Goal: Information Seeking & Learning: Check status

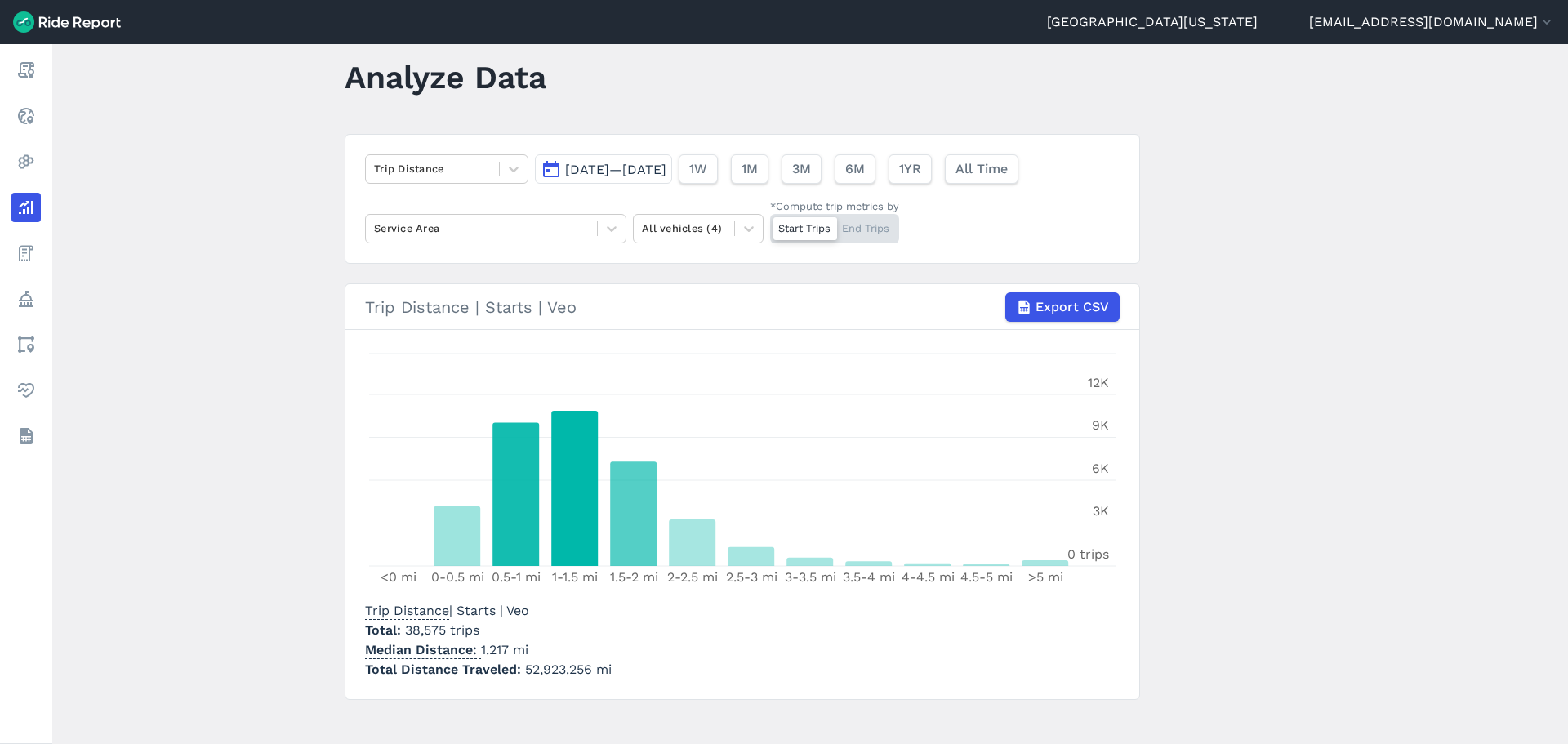
scroll to position [46, 0]
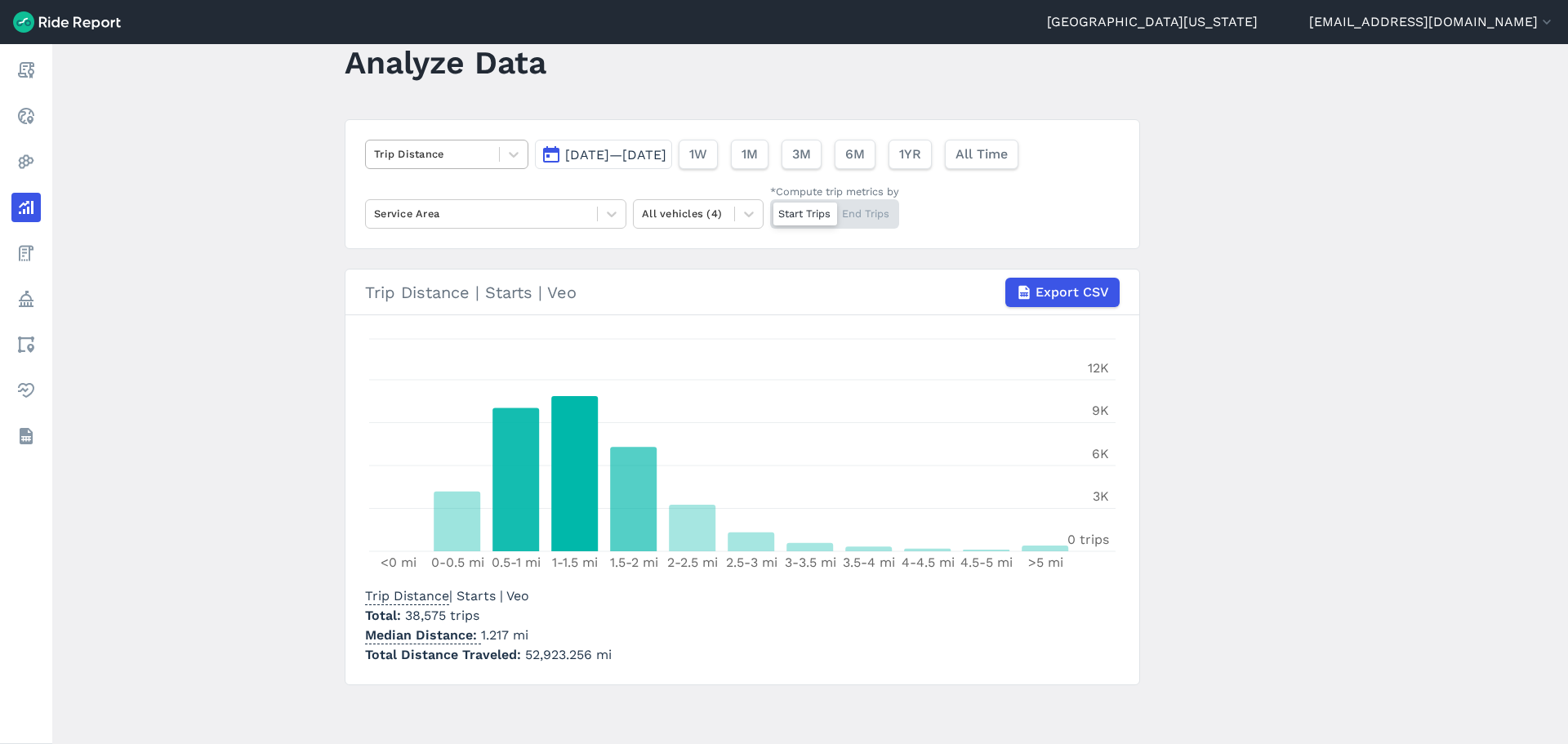
click at [477, 161] on div at bounding box center [432, 153] width 117 height 18
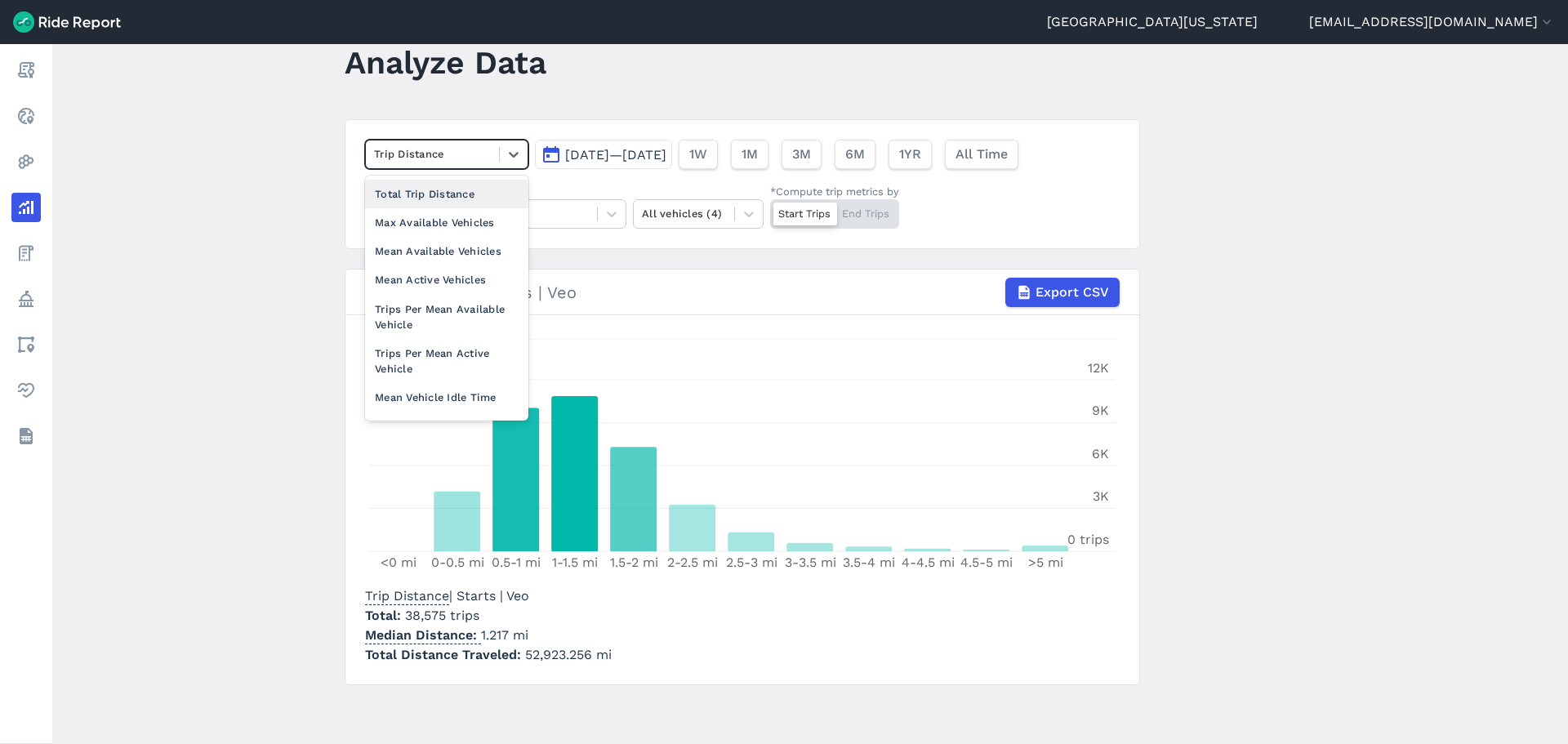
scroll to position [142, 0]
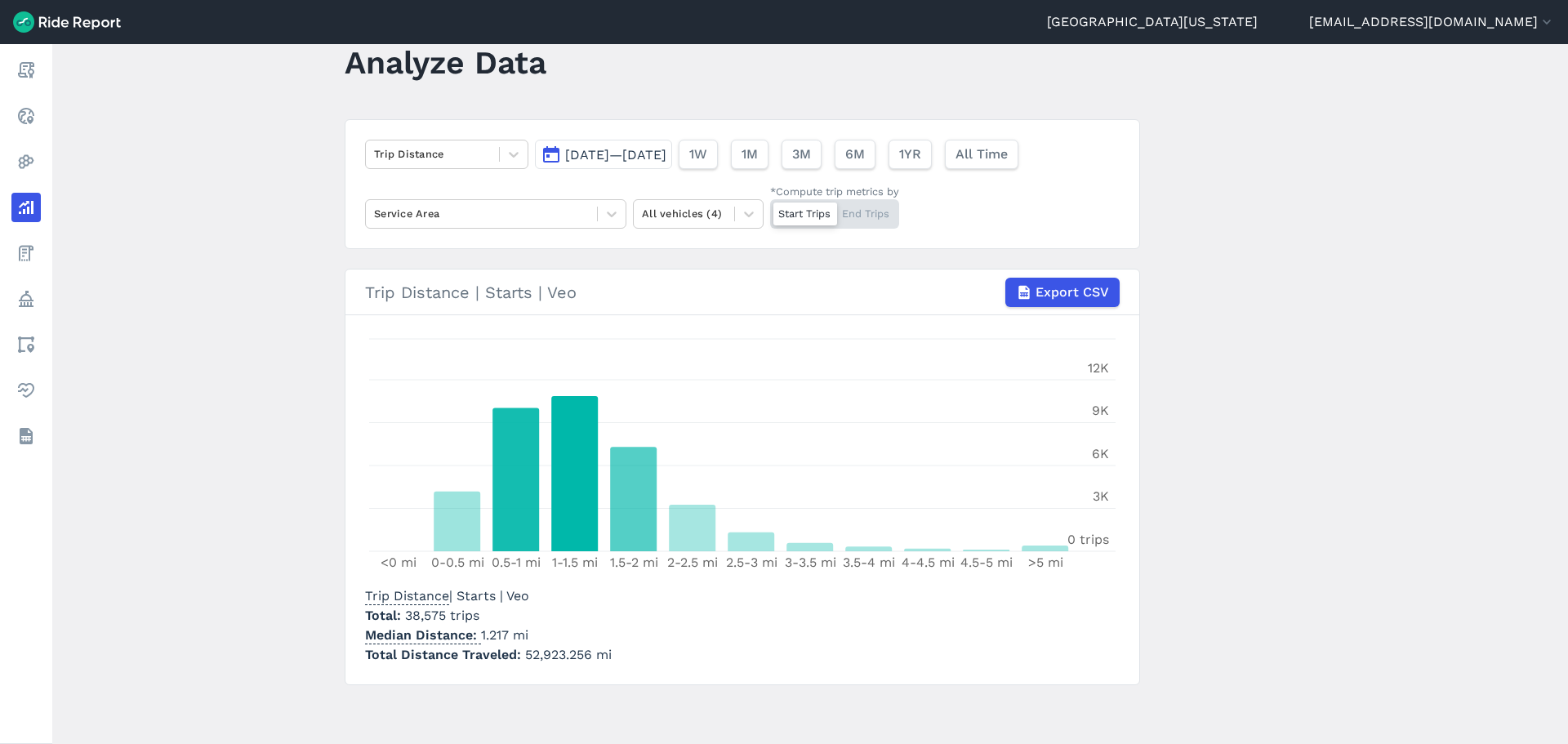
click at [236, 283] on main "Analyze Data Trip Distance [DATE]—[DATE] 1W 1M 3M 6M 1YR All Time Service Area …" at bounding box center [810, 394] width 1516 height 700
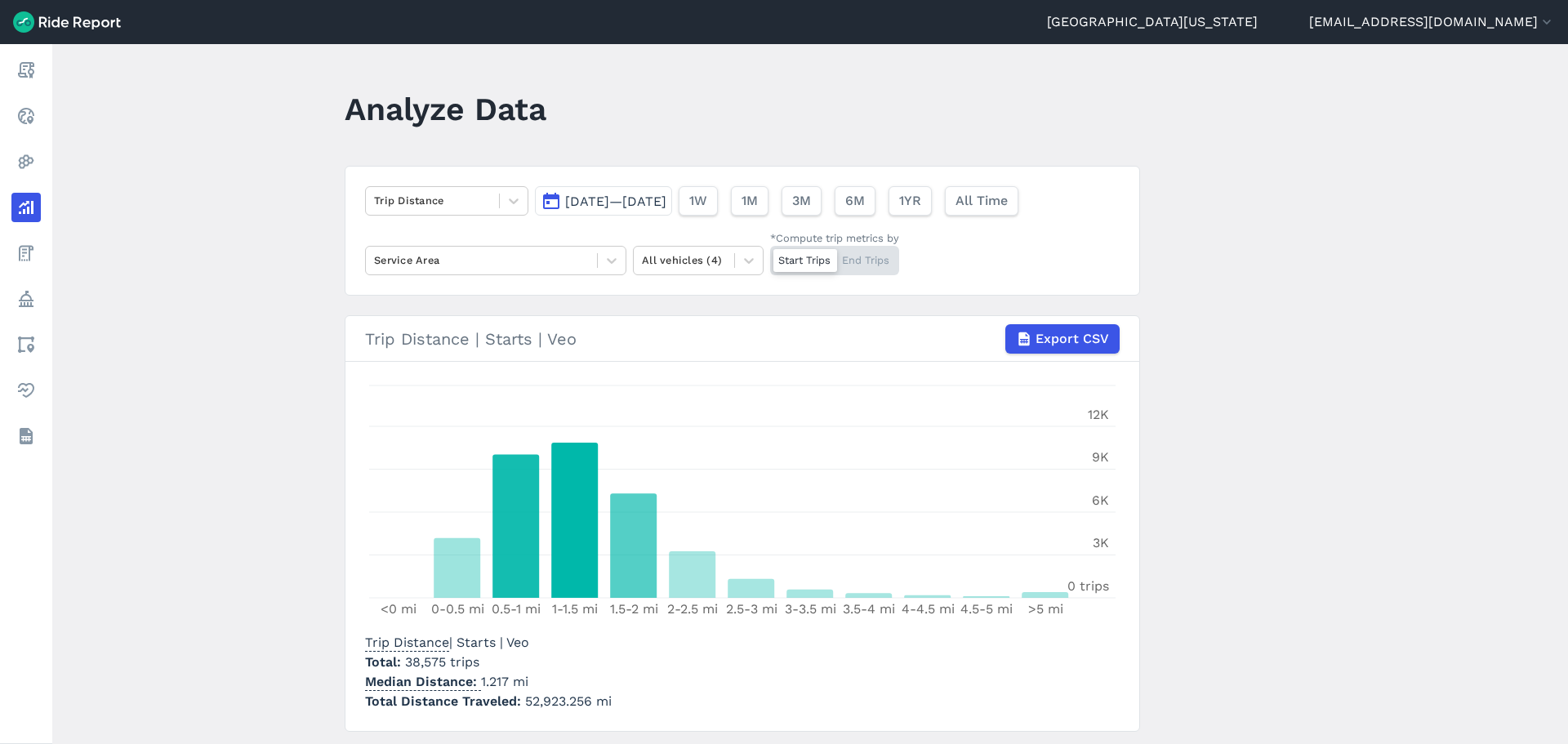
scroll to position [46, 0]
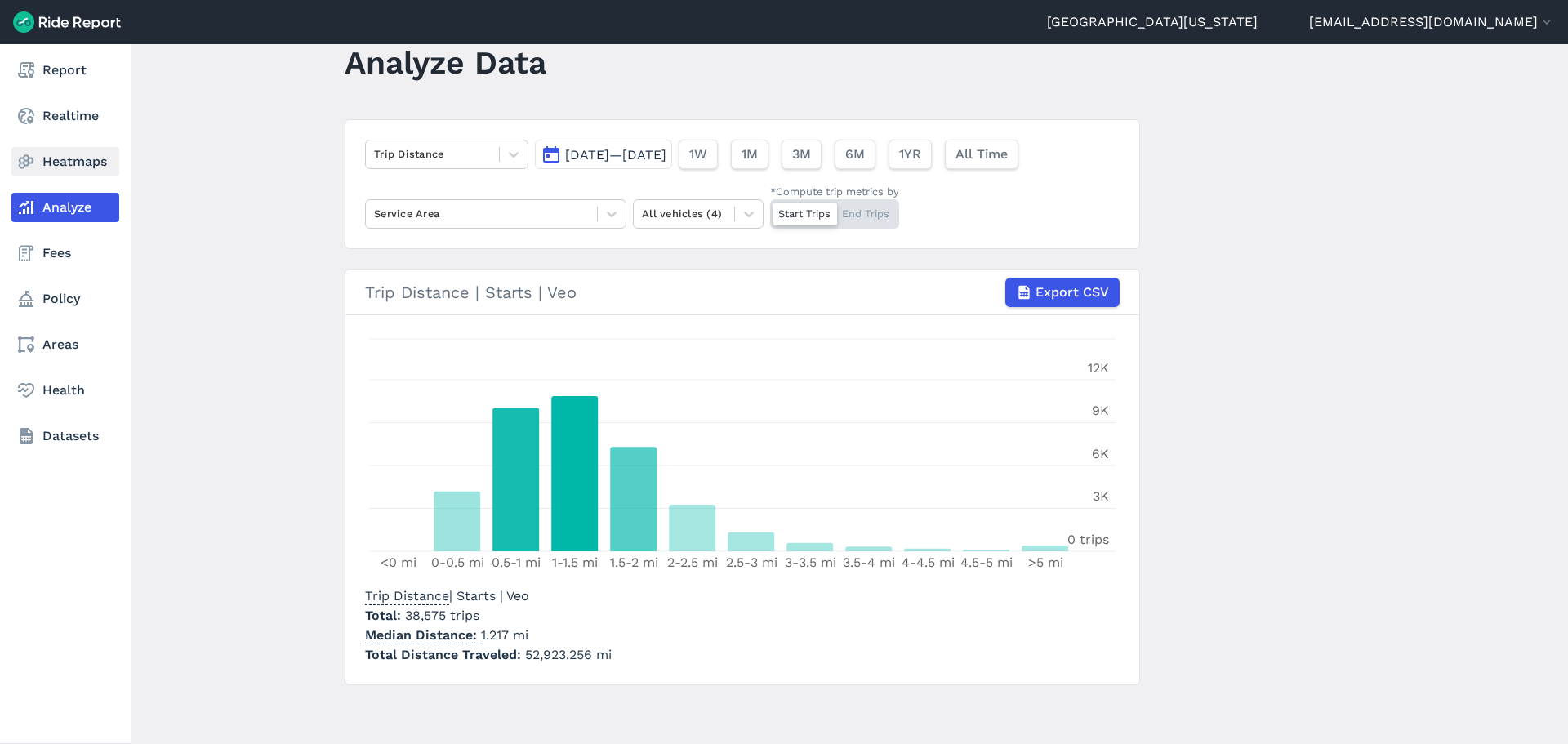
click at [44, 164] on link "Heatmaps" at bounding box center [65, 161] width 108 height 29
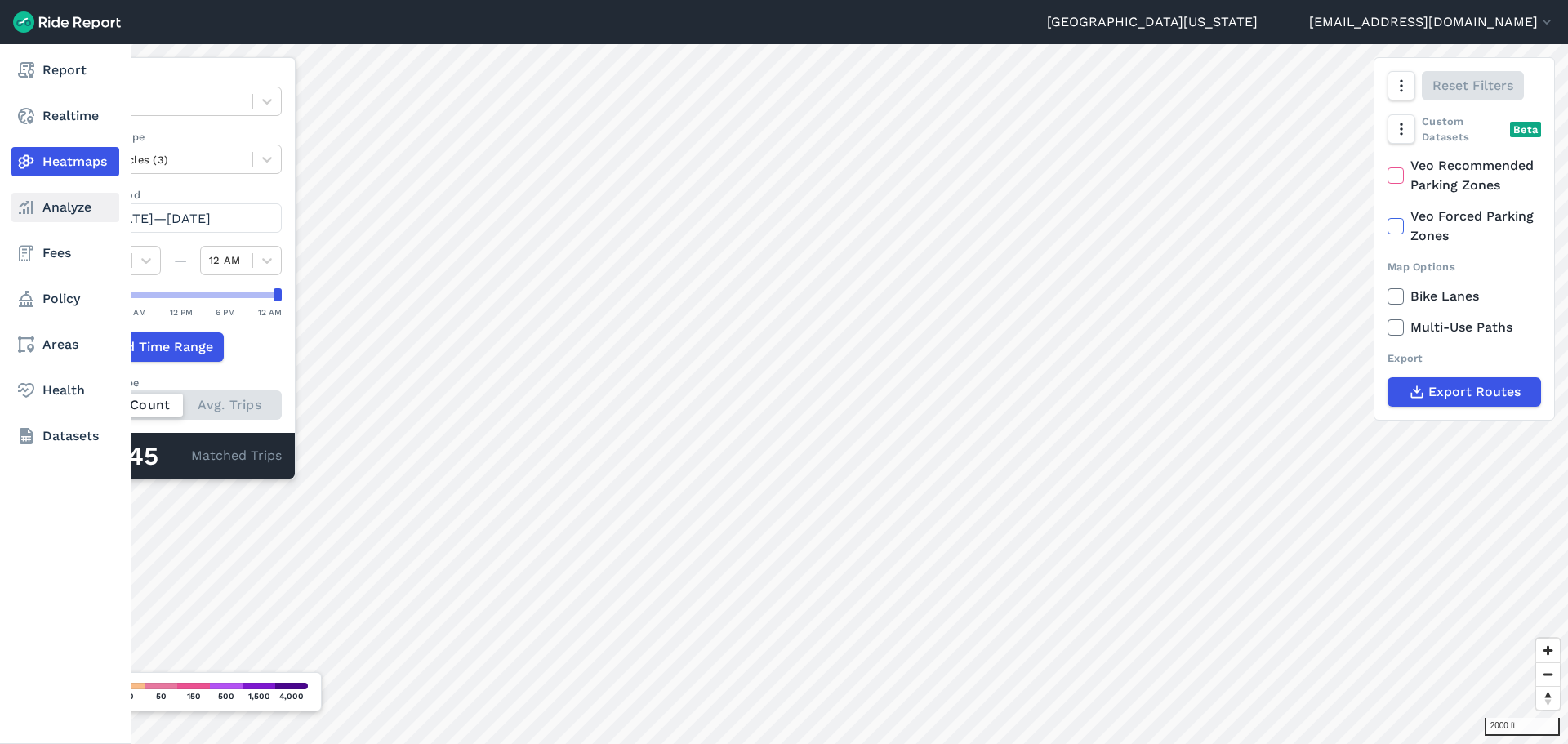
click at [28, 218] on link "Analyze" at bounding box center [65, 207] width 108 height 29
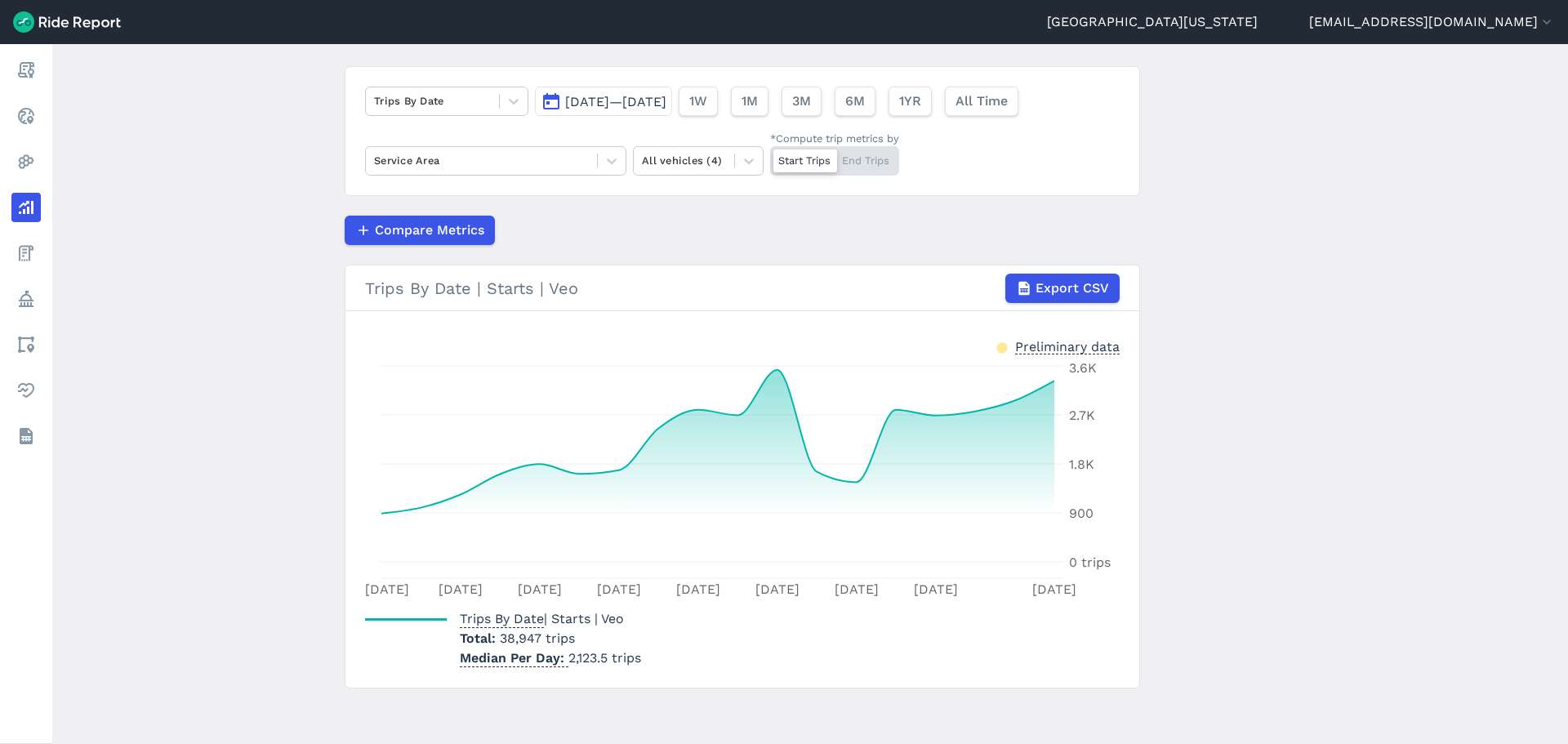
scroll to position [103, 0]
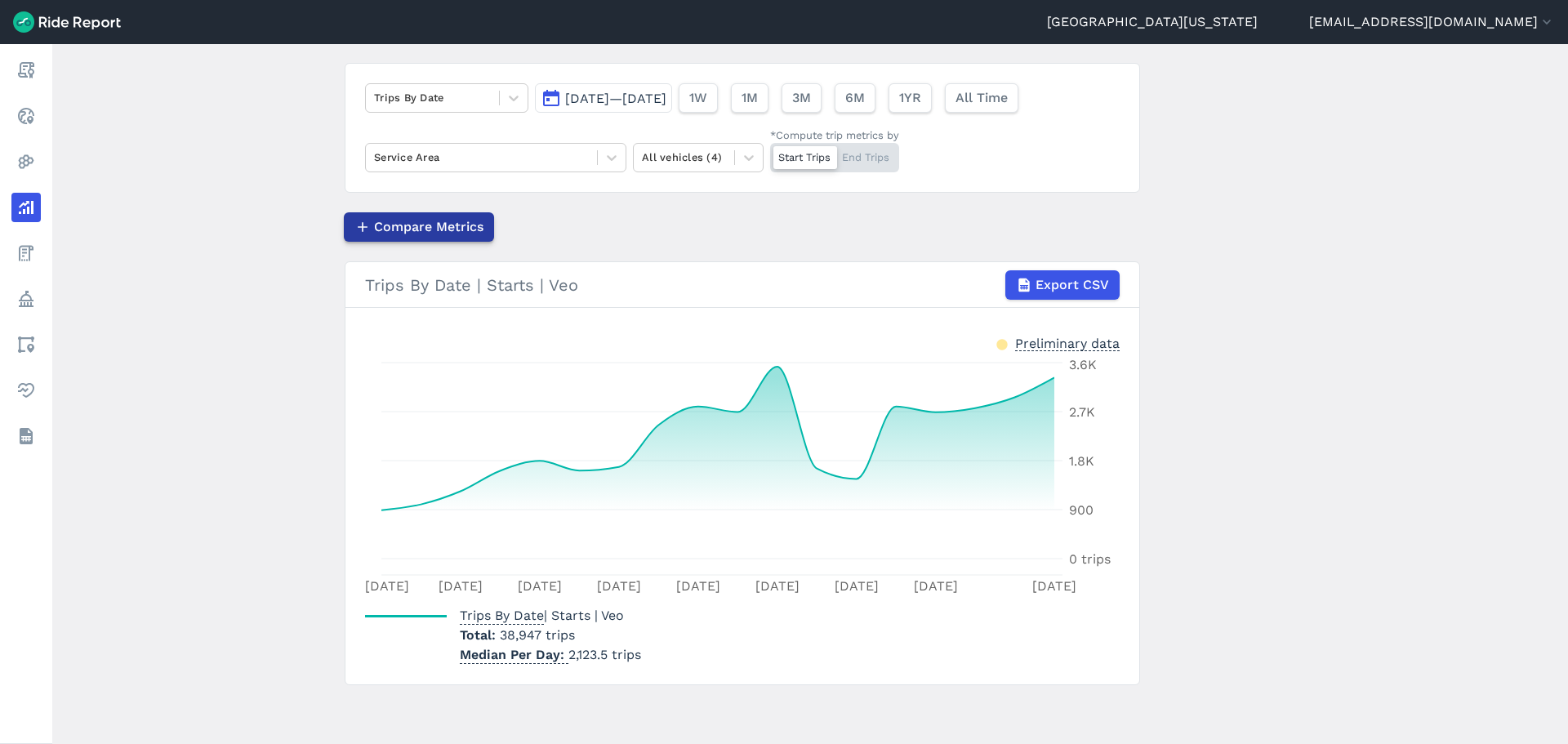
click at [409, 232] on span "Compare Metrics" at bounding box center [429, 226] width 109 height 19
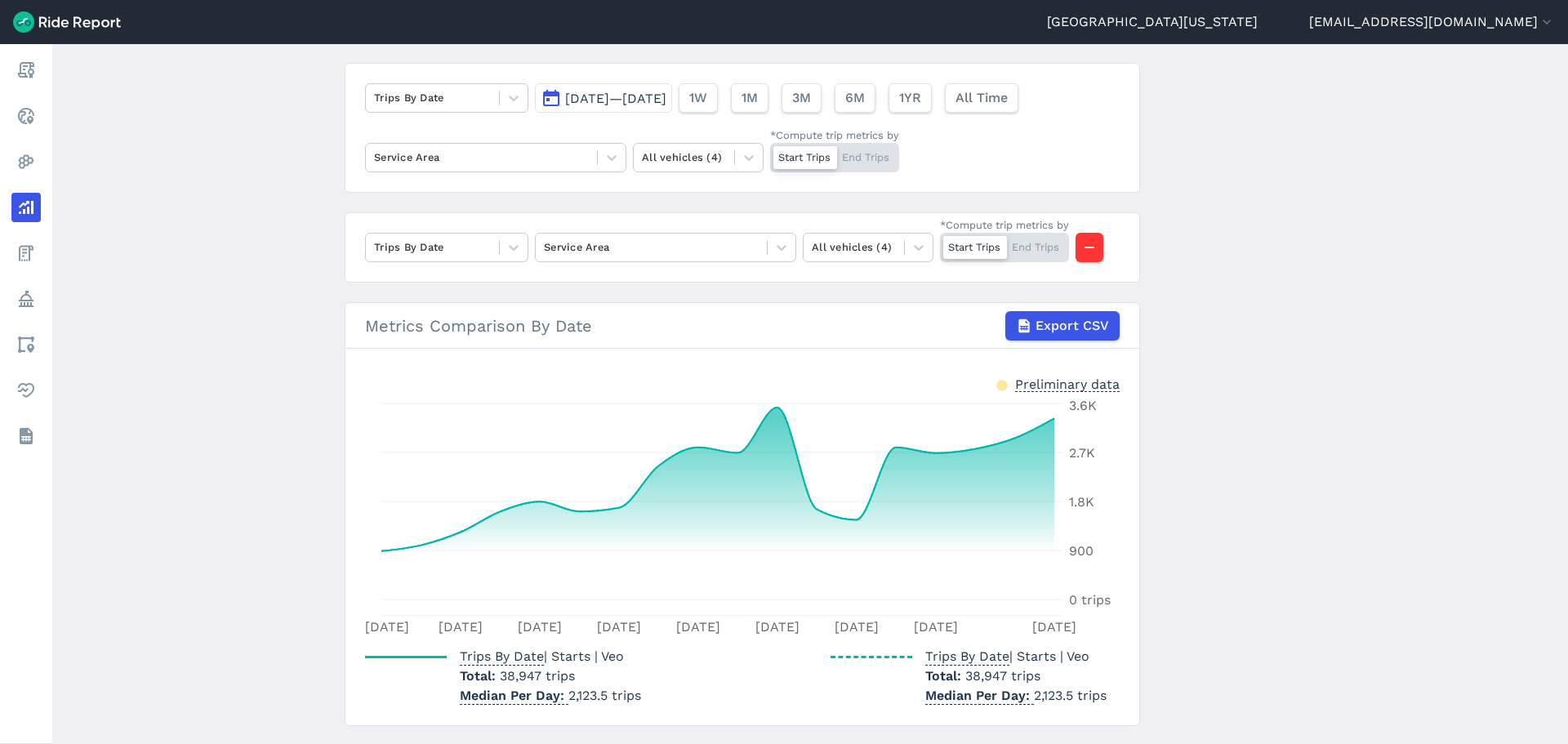
click at [546, 95] on button "[DATE]—[DATE]" at bounding box center [604, 97] width 138 height 29
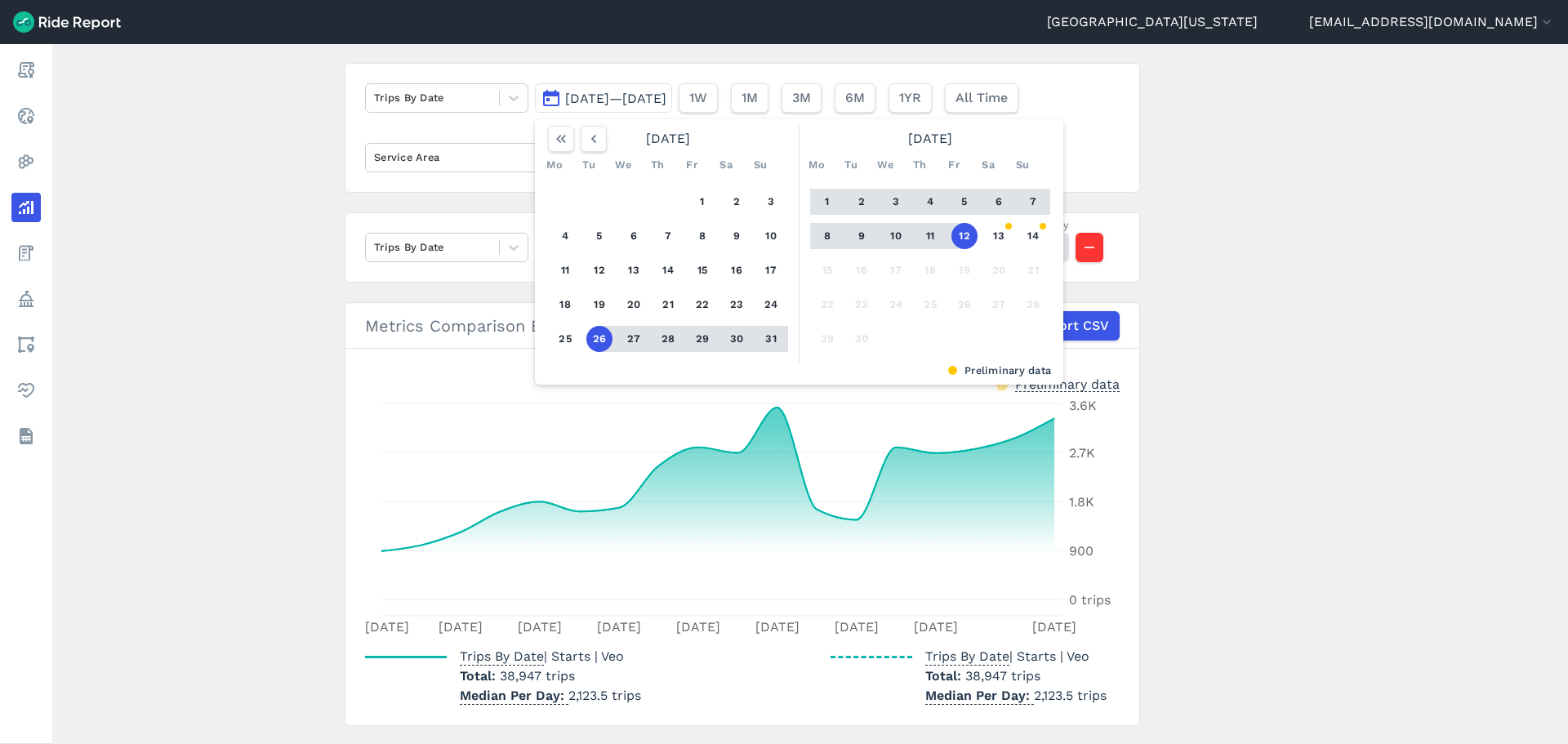
click at [689, 138] on div "[DATE]" at bounding box center [668, 138] width 253 height 26
click at [556, 139] on use "button" at bounding box center [561, 139] width 10 height 8
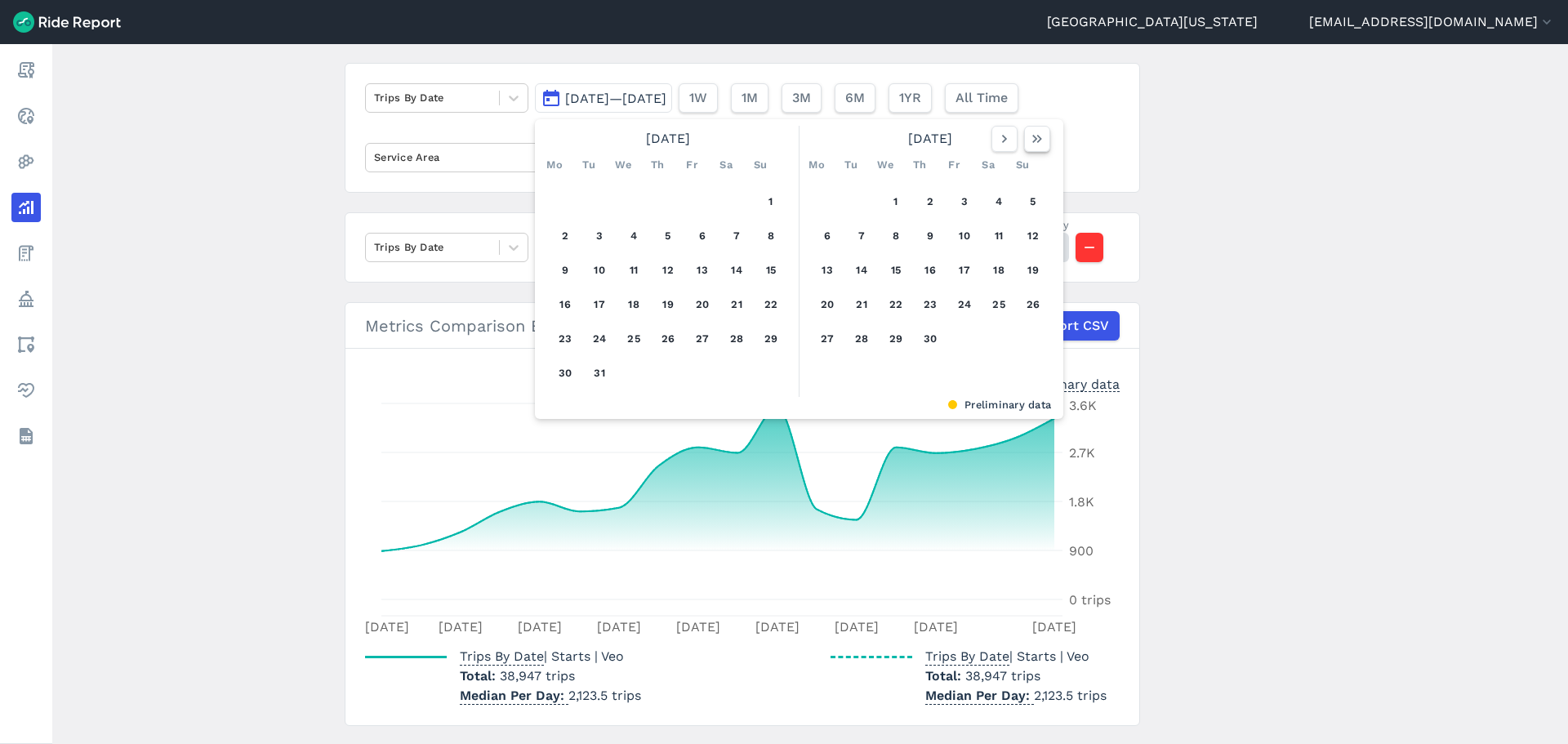
click at [1044, 138] on button "button" at bounding box center [1037, 138] width 26 height 26
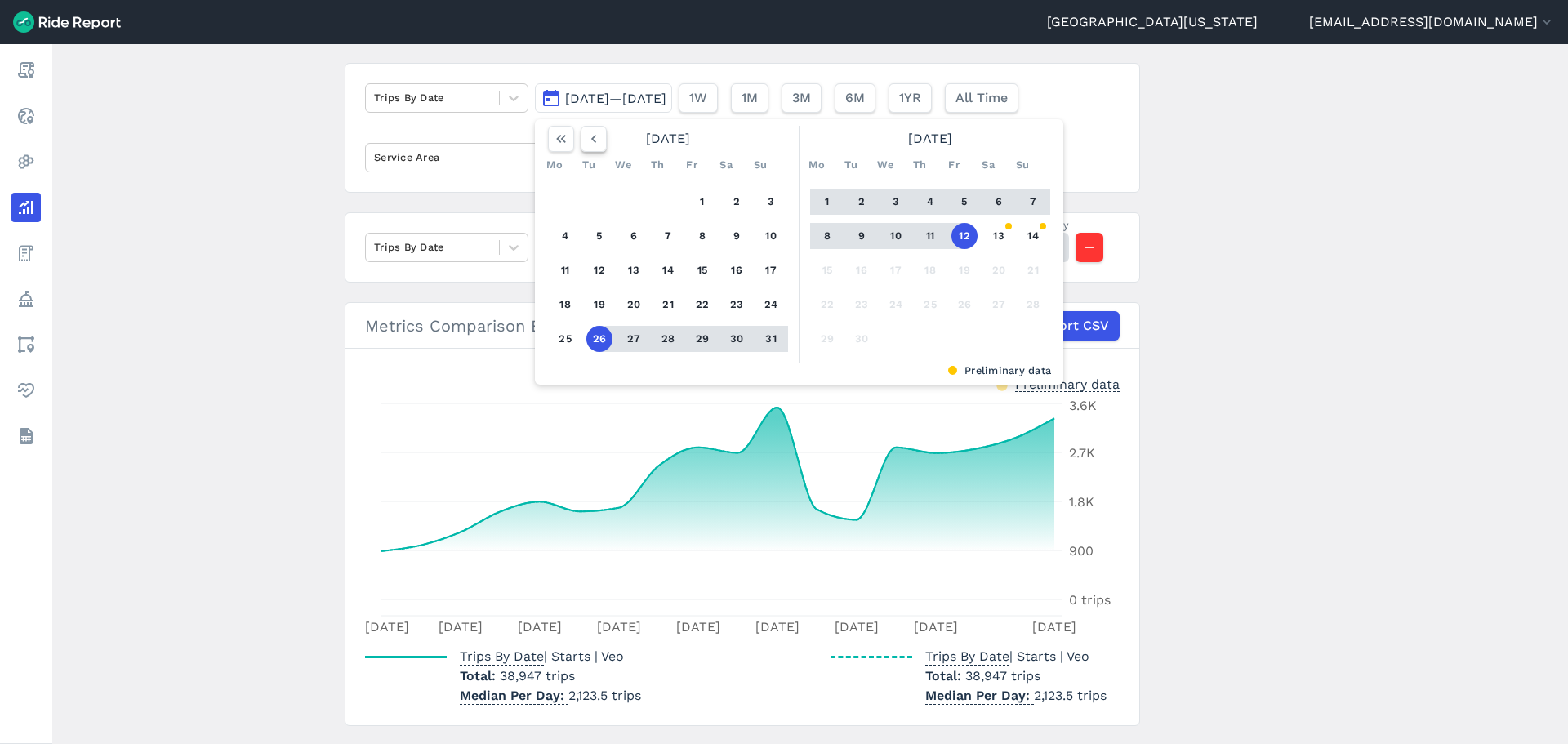
click at [594, 142] on icon "button" at bounding box center [593, 138] width 16 height 16
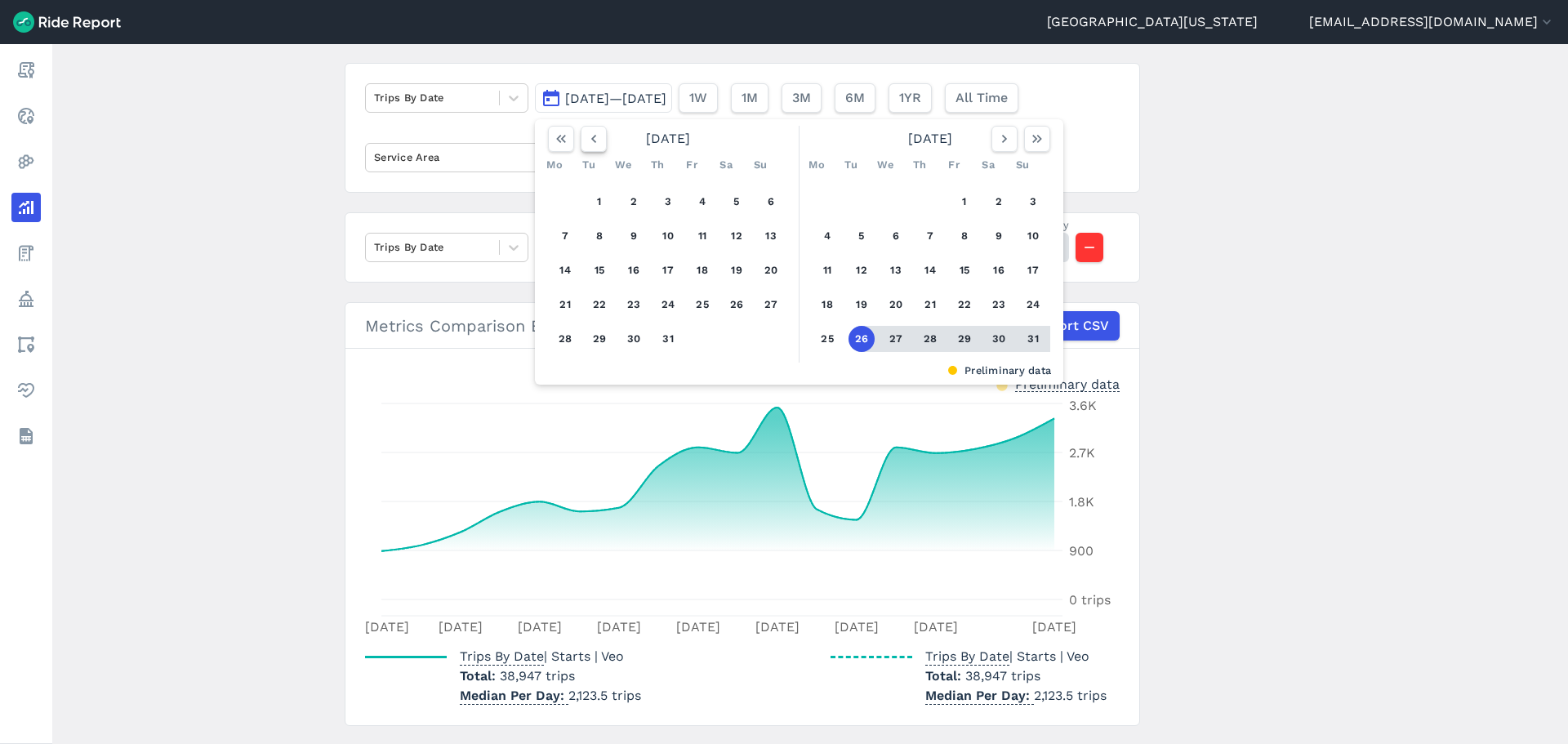
click at [594, 142] on icon "button" at bounding box center [593, 138] width 16 height 16
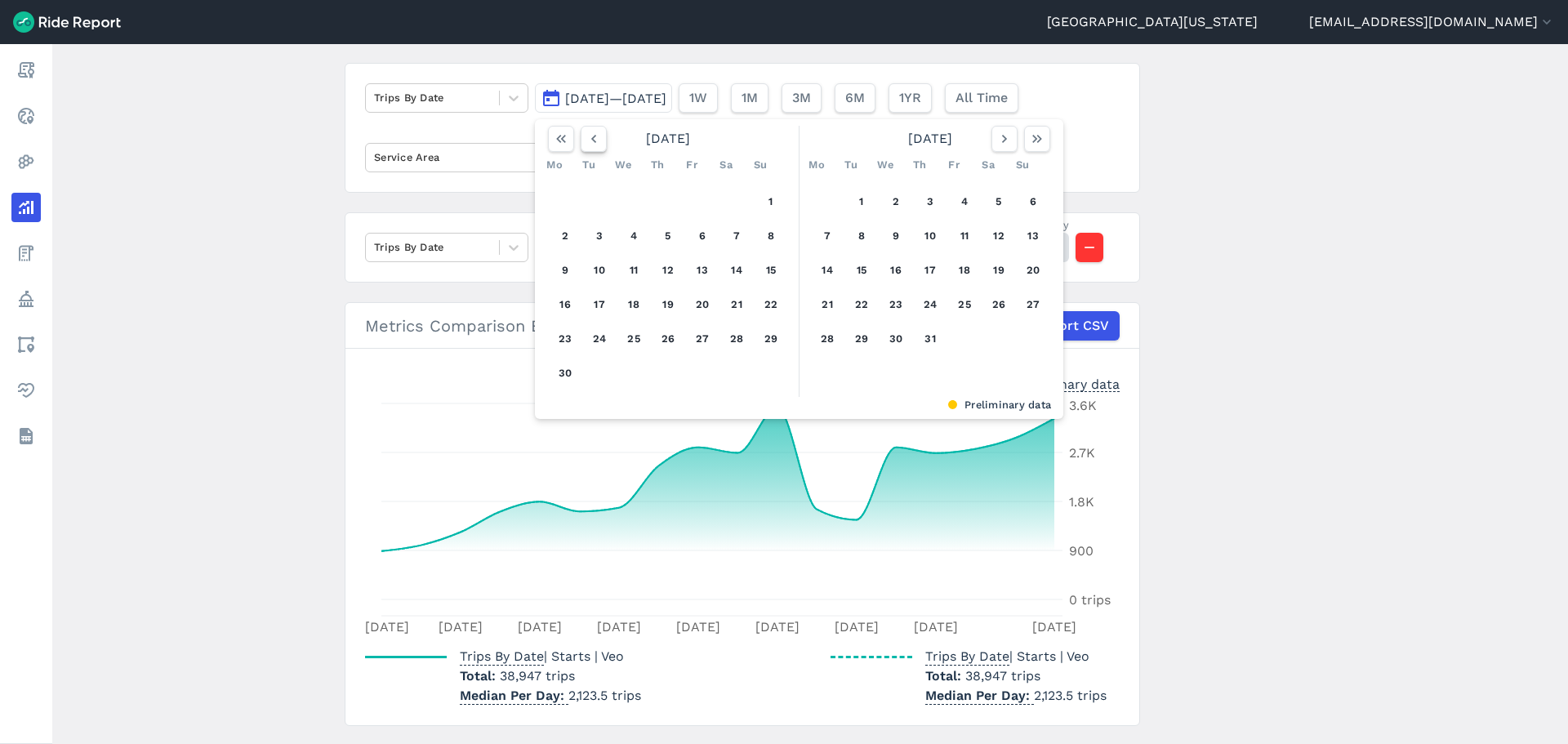
click at [594, 142] on icon "button" at bounding box center [593, 138] width 16 height 16
drag, startPoint x: 583, startPoint y: 673, endPoint x: 499, endPoint y: 674, distance: 84.0
click at [499, 674] on p "Total 38,947 trips" at bounding box center [550, 675] width 181 height 19
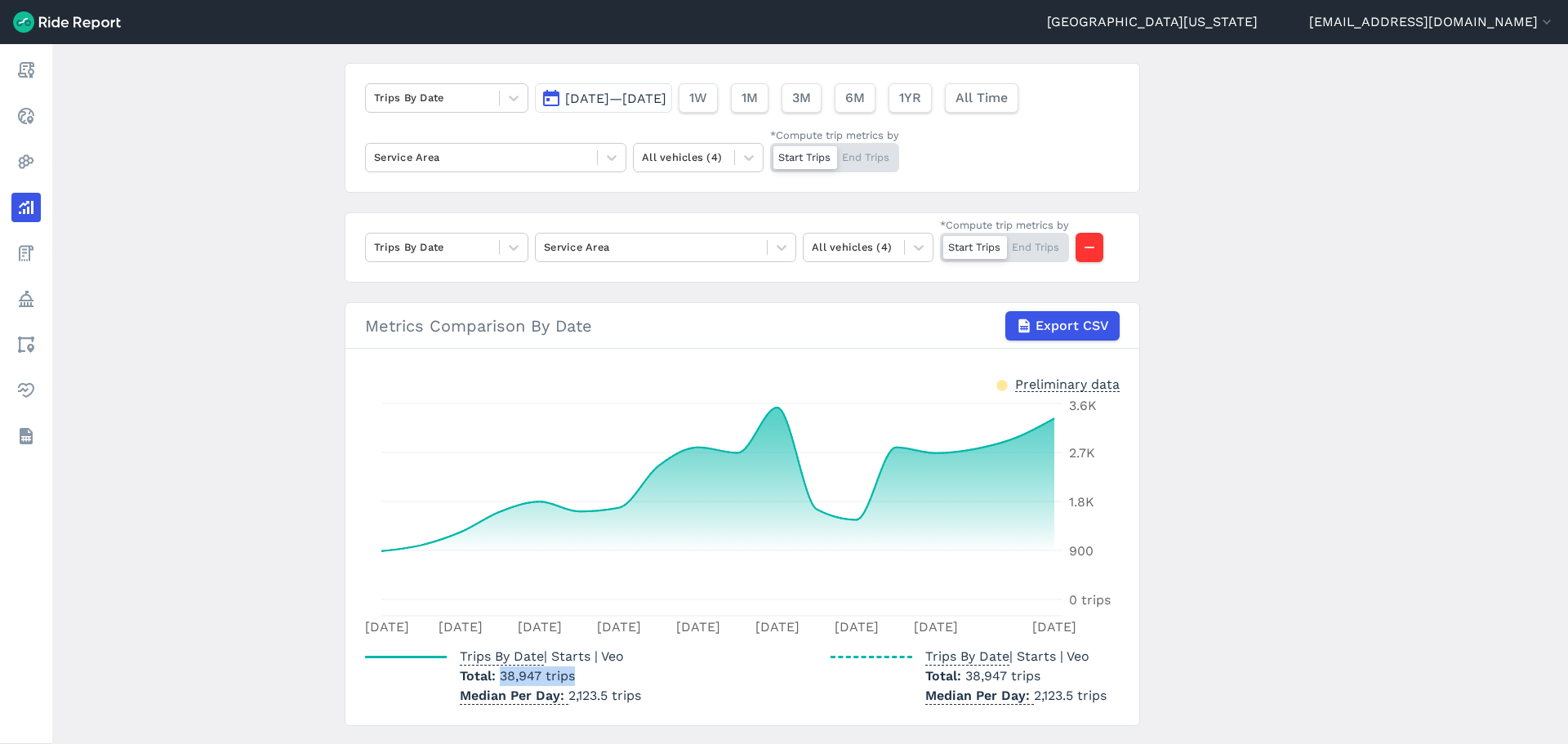
copy span "38,947 trips"
click at [588, 101] on span "[DATE]—[DATE]" at bounding box center [616, 98] width 102 height 15
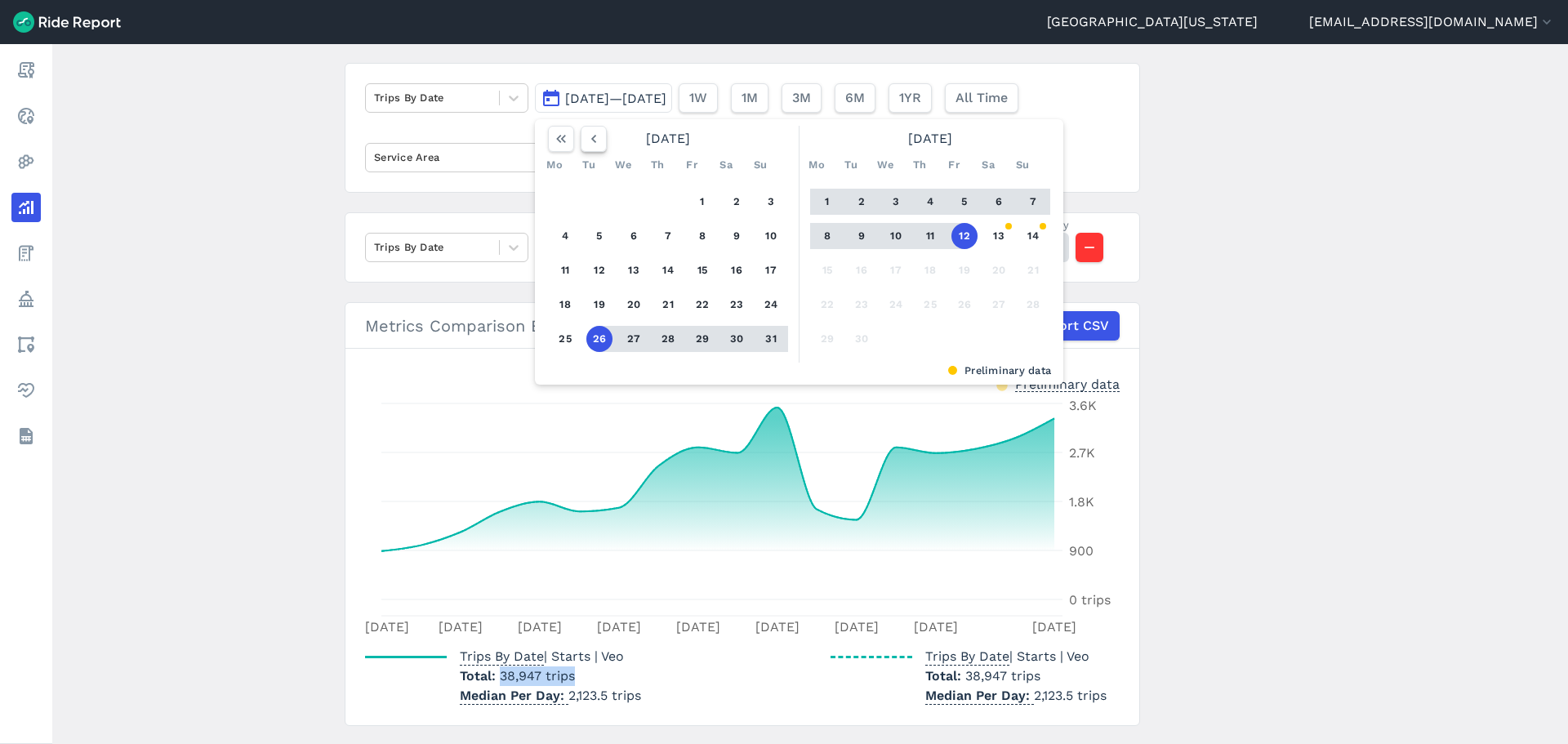
click at [586, 136] on icon "button" at bounding box center [593, 138] width 16 height 16
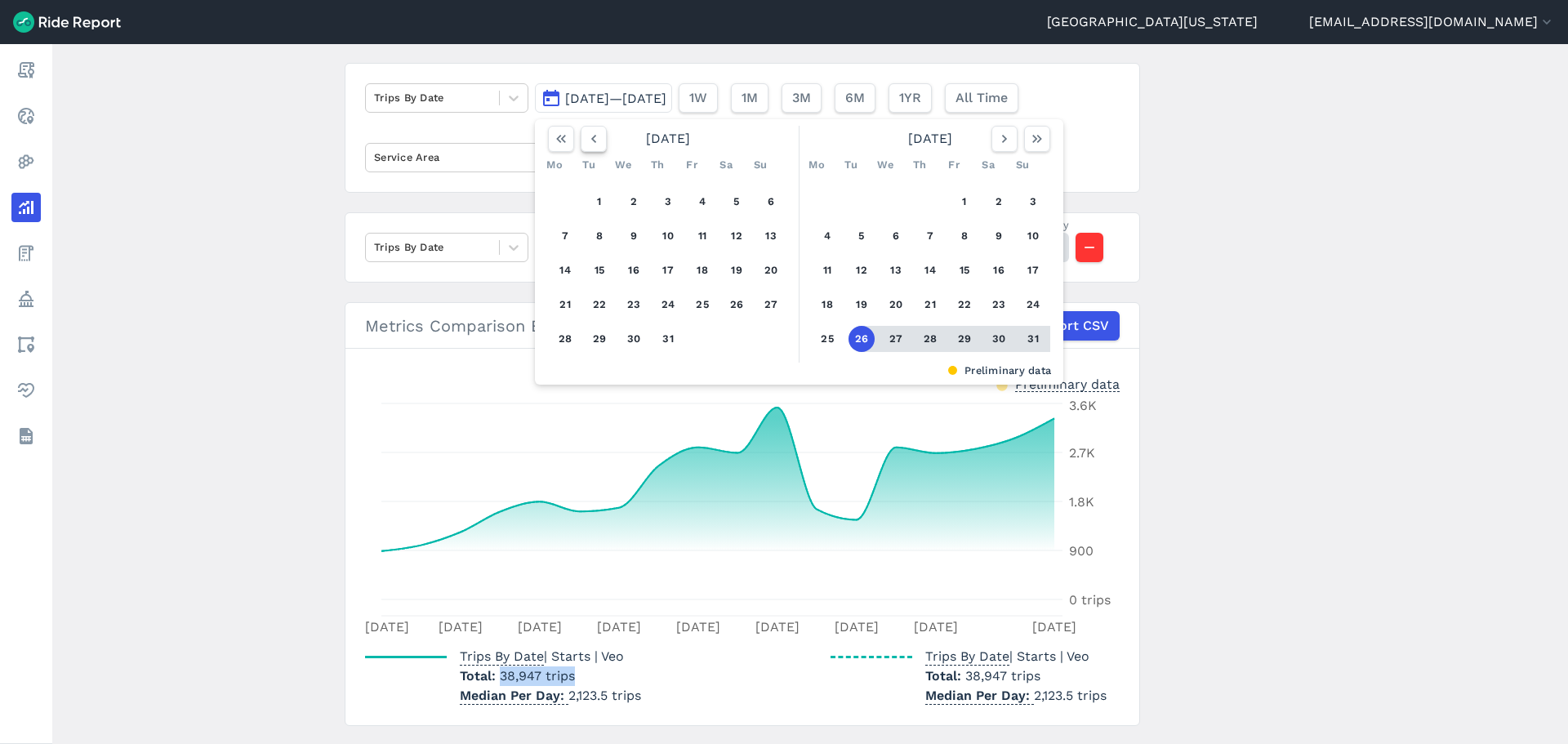
click at [588, 139] on icon "button" at bounding box center [593, 138] width 16 height 16
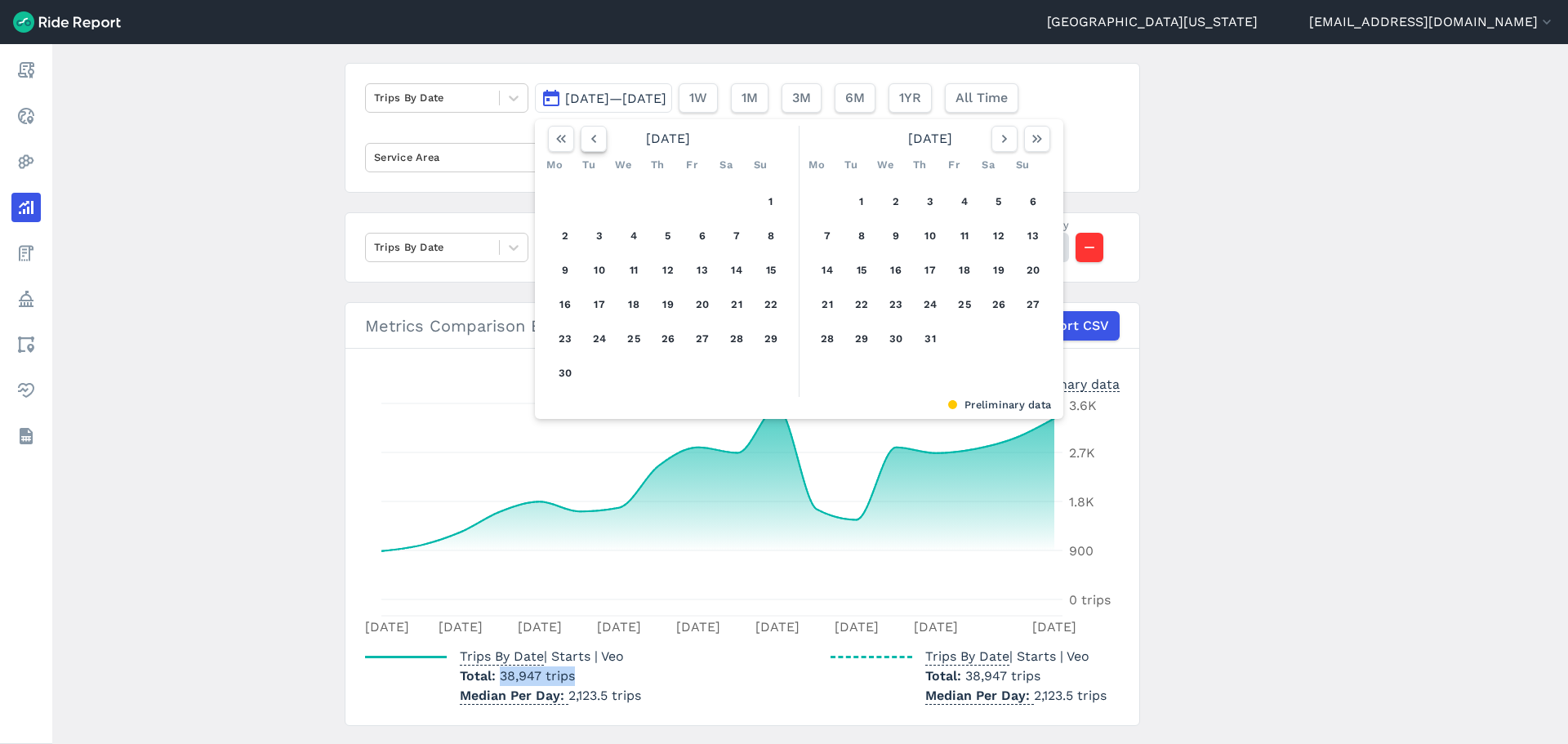
click at [587, 139] on icon "button" at bounding box center [593, 138] width 16 height 16
click at [591, 139] on use "button" at bounding box center [594, 139] width 5 height 8
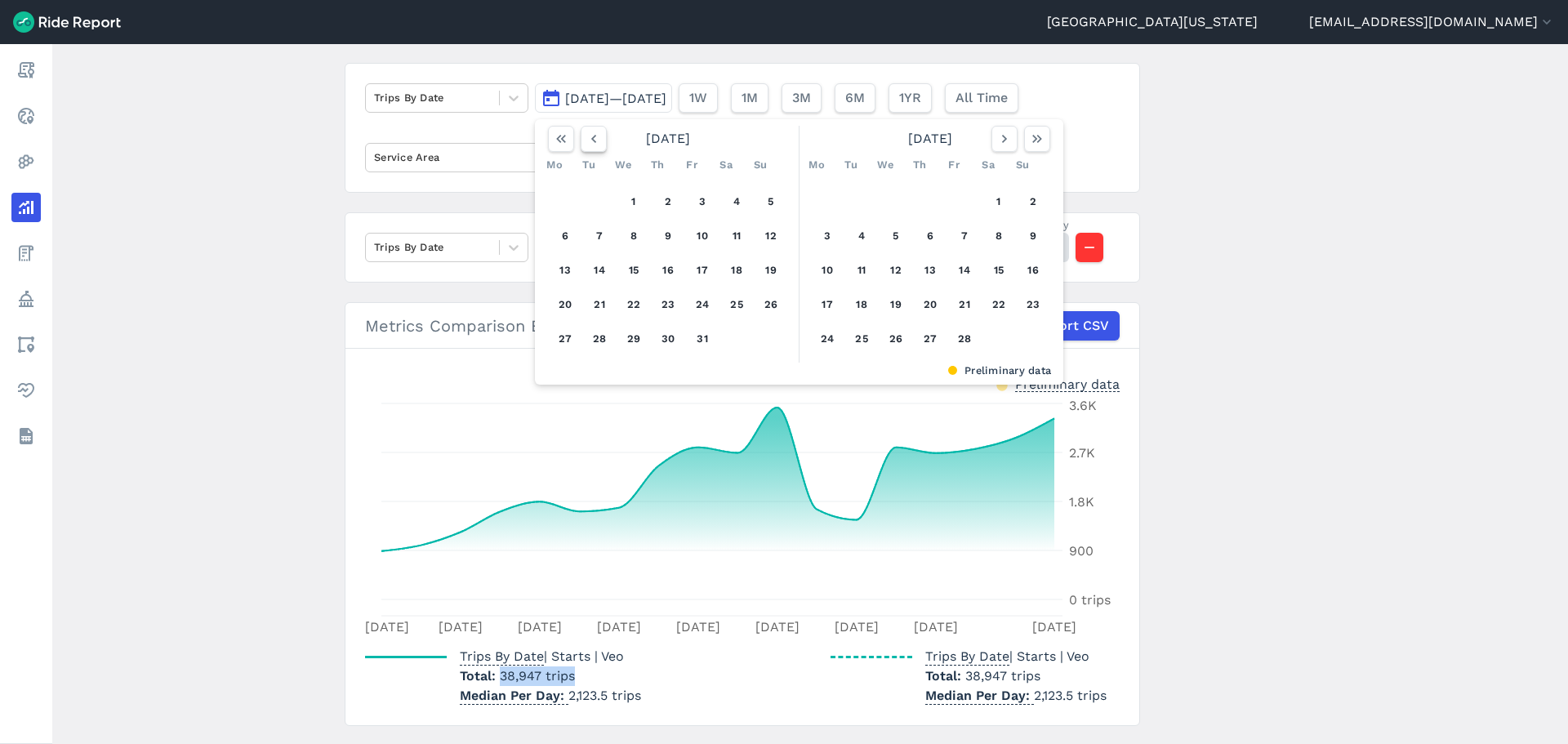
click at [591, 139] on use "button" at bounding box center [594, 139] width 5 height 8
click at [606, 133] on div "[DATE]" at bounding box center [668, 138] width 253 height 26
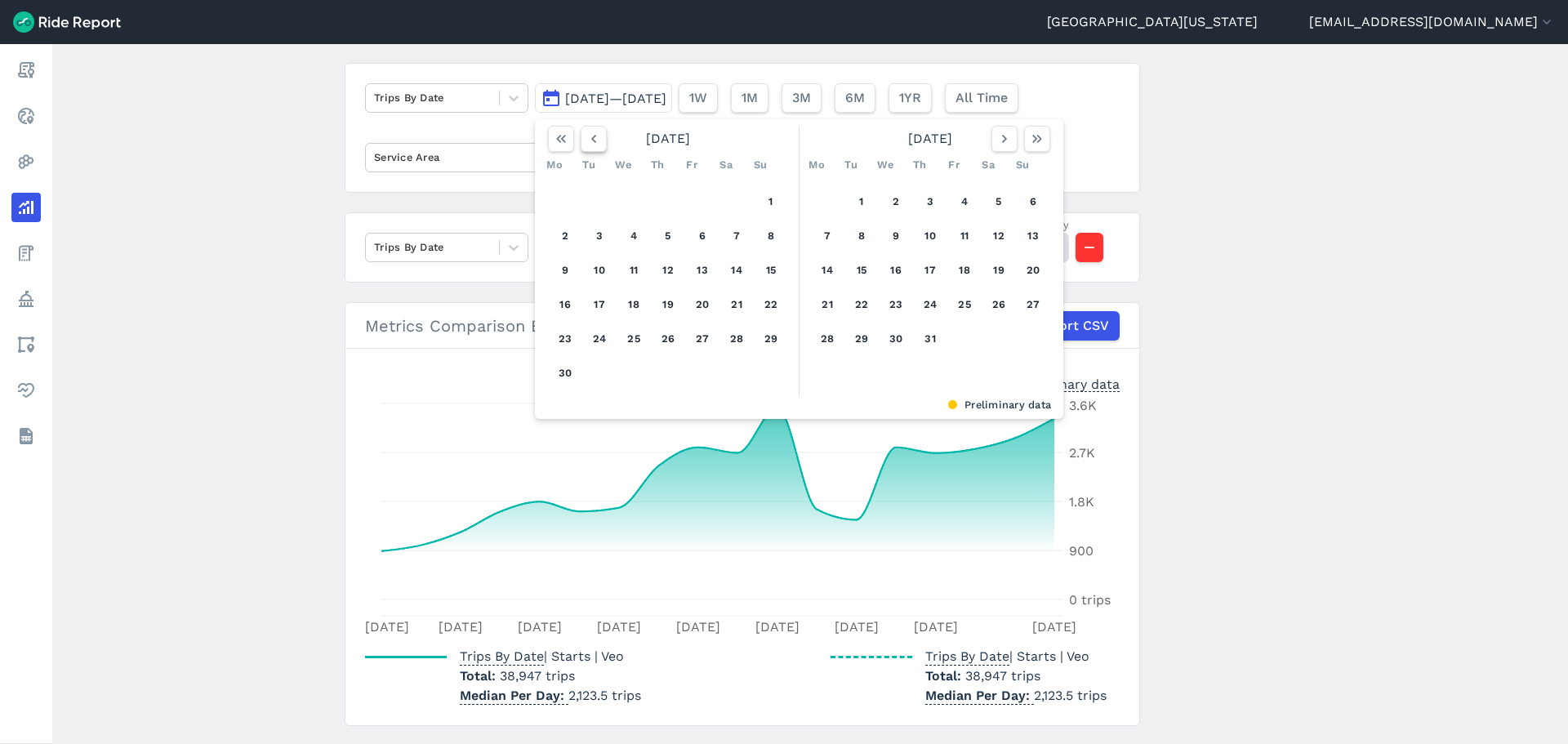
click at [599, 135] on icon "button" at bounding box center [593, 138] width 16 height 16
click at [556, 340] on button "26" at bounding box center [565, 338] width 26 height 26
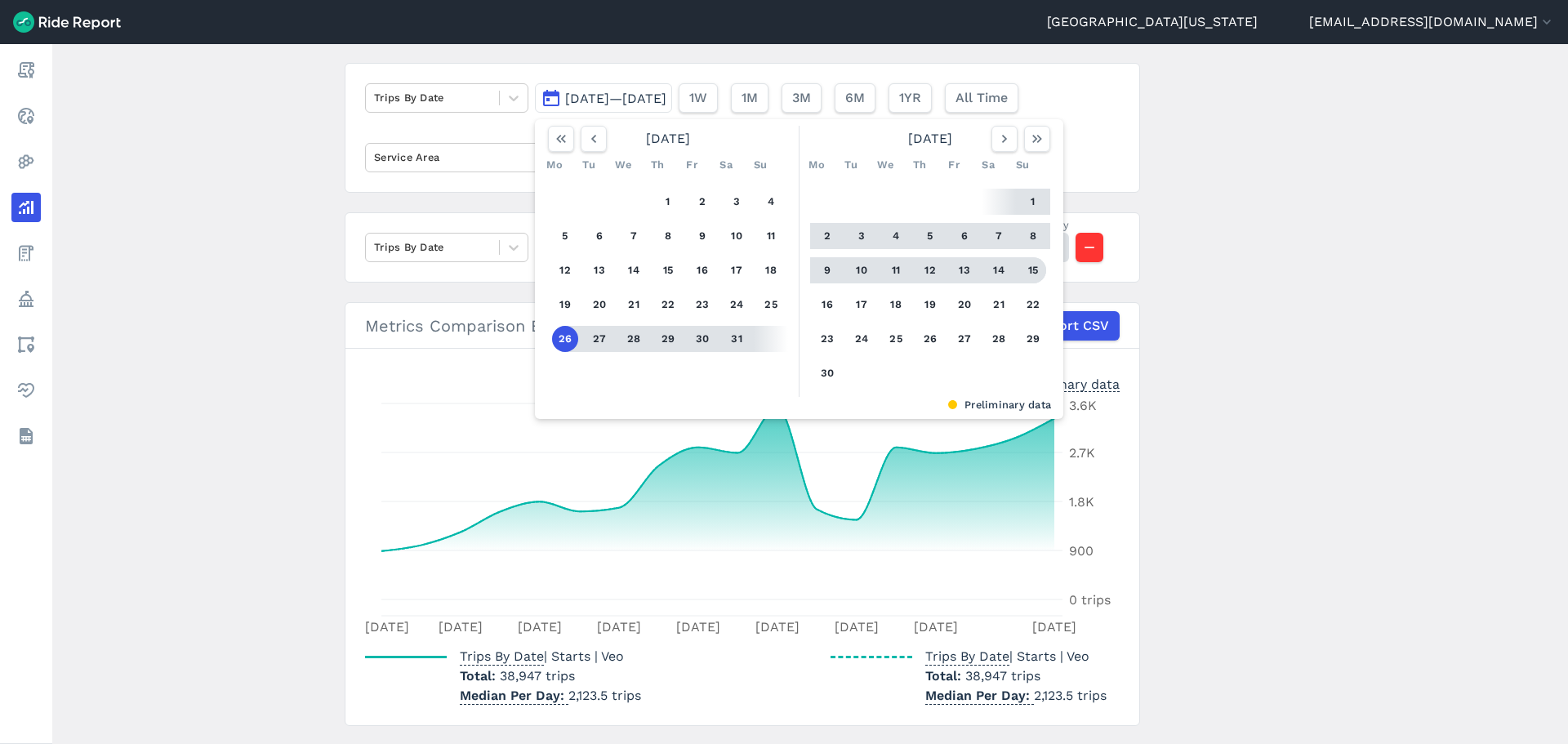
click at [1022, 268] on button "15" at bounding box center [1033, 270] width 26 height 26
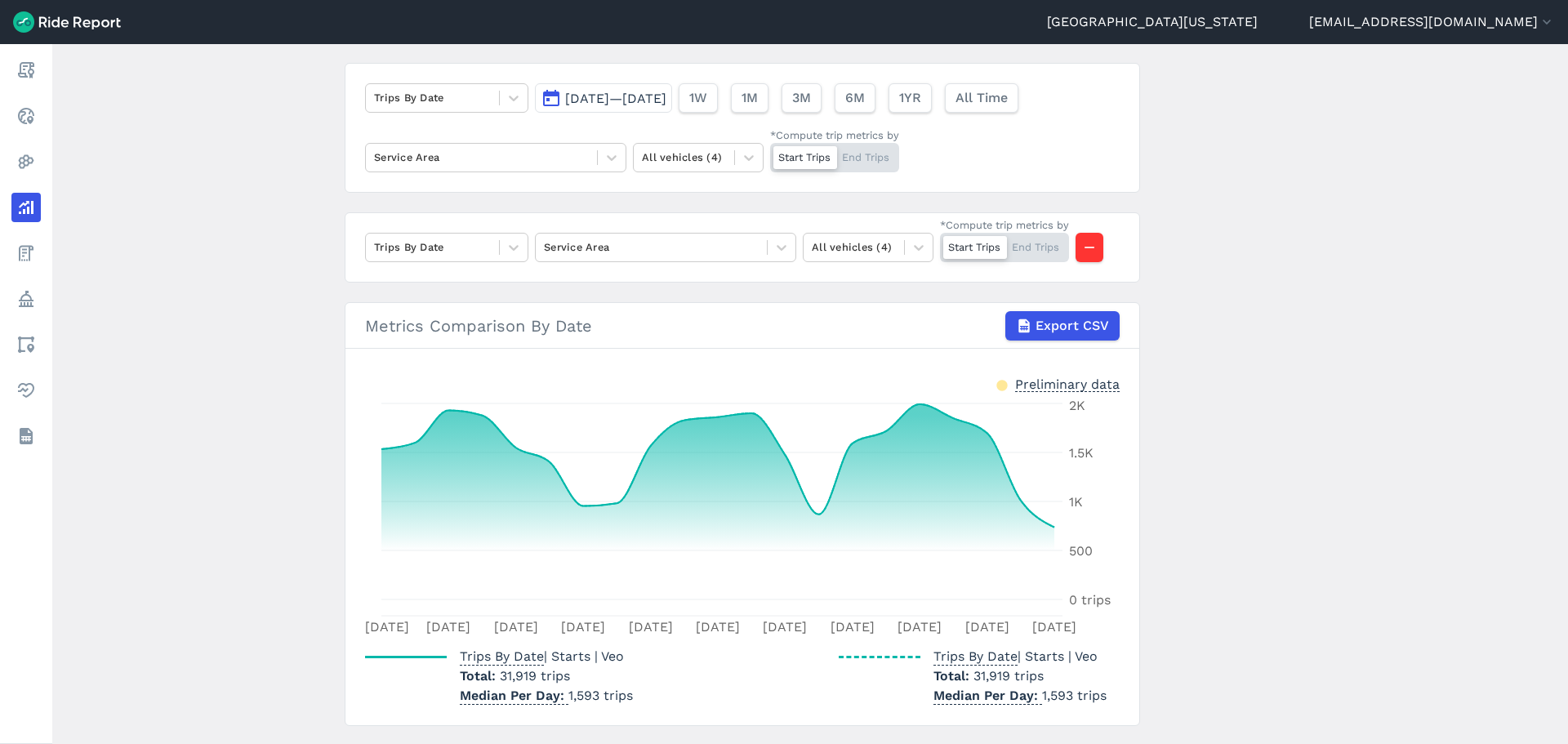
click at [544, 99] on button "[DATE]—[DATE]" at bounding box center [604, 97] width 138 height 29
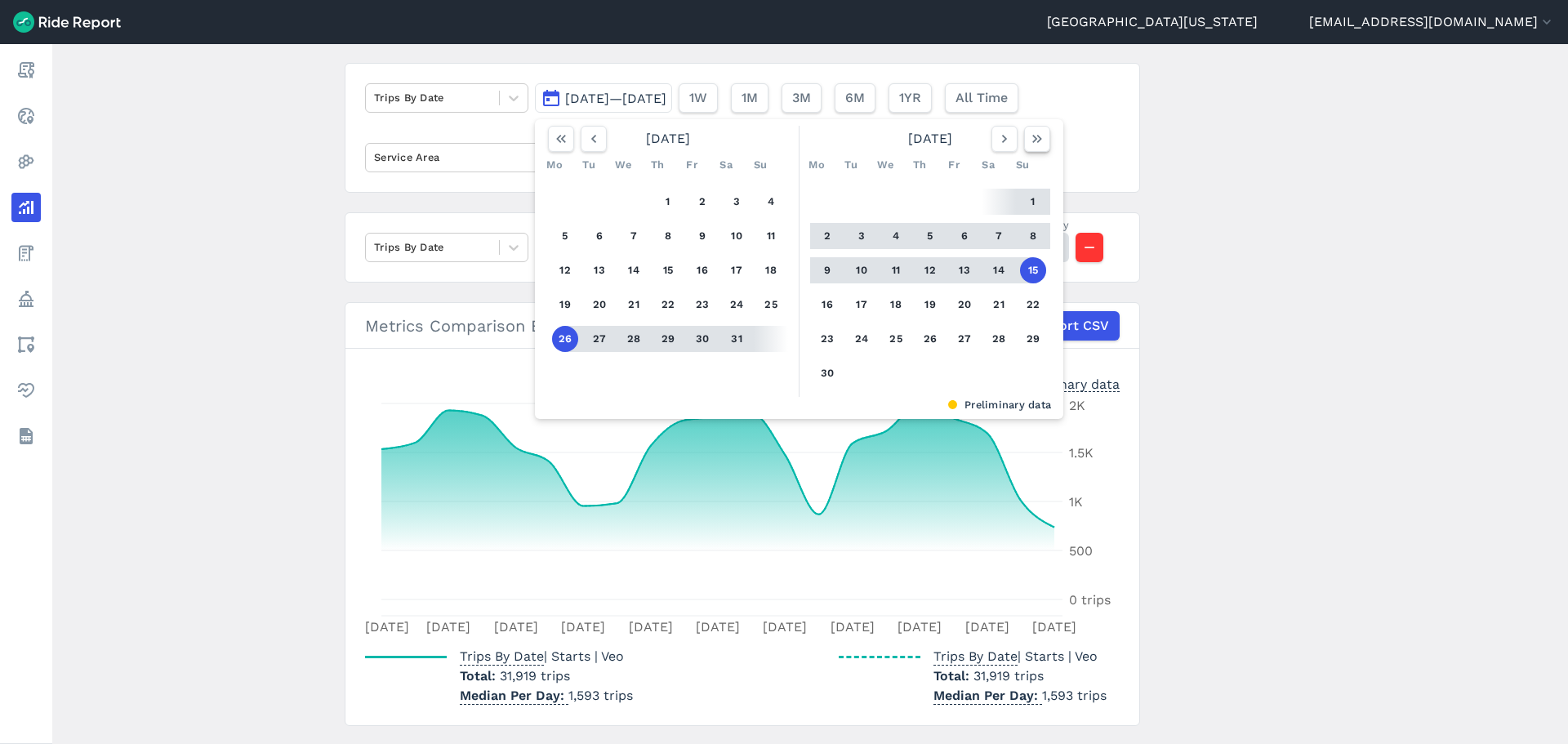
click at [1030, 141] on icon "button" at bounding box center [1037, 138] width 16 height 16
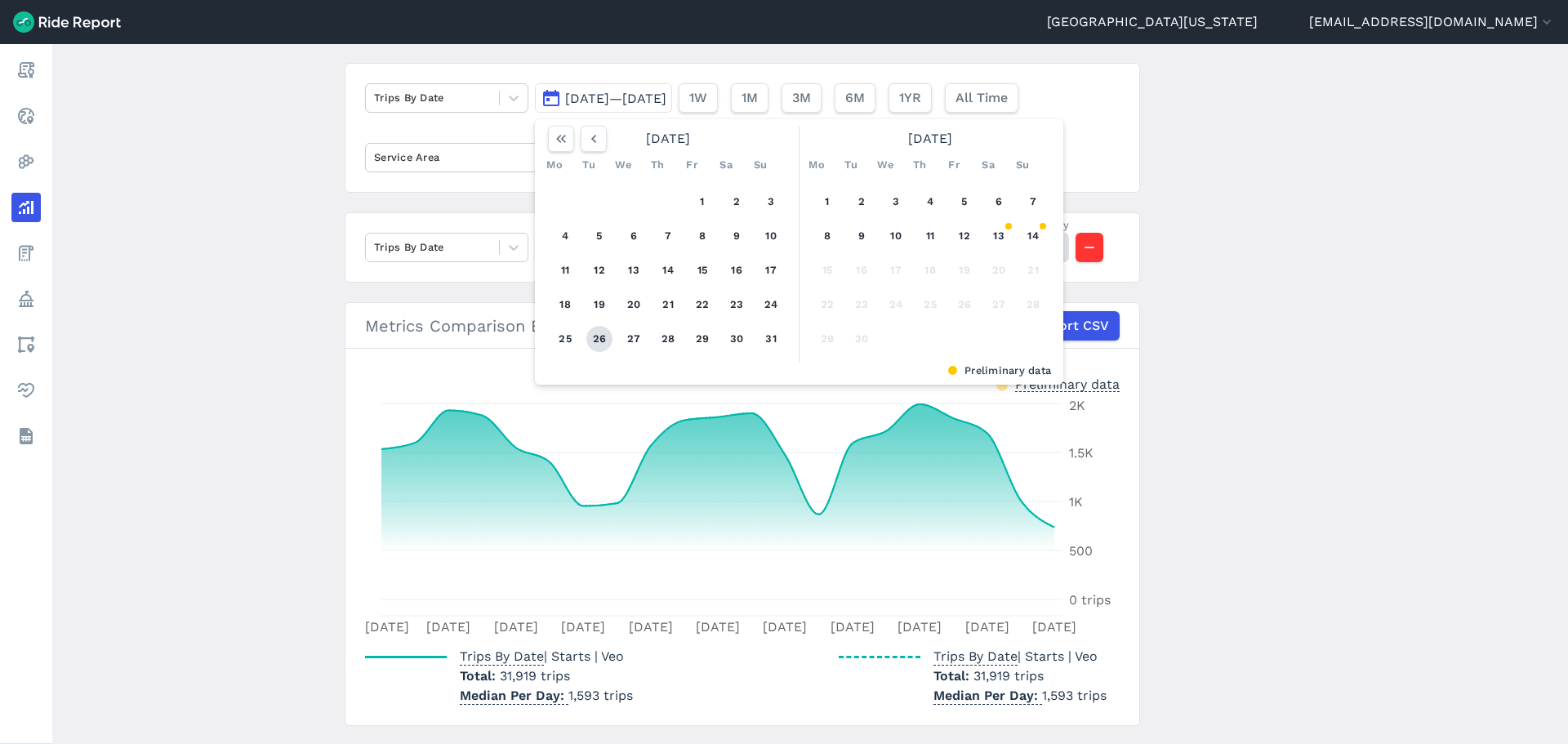
click at [587, 344] on button "26" at bounding box center [599, 338] width 26 height 26
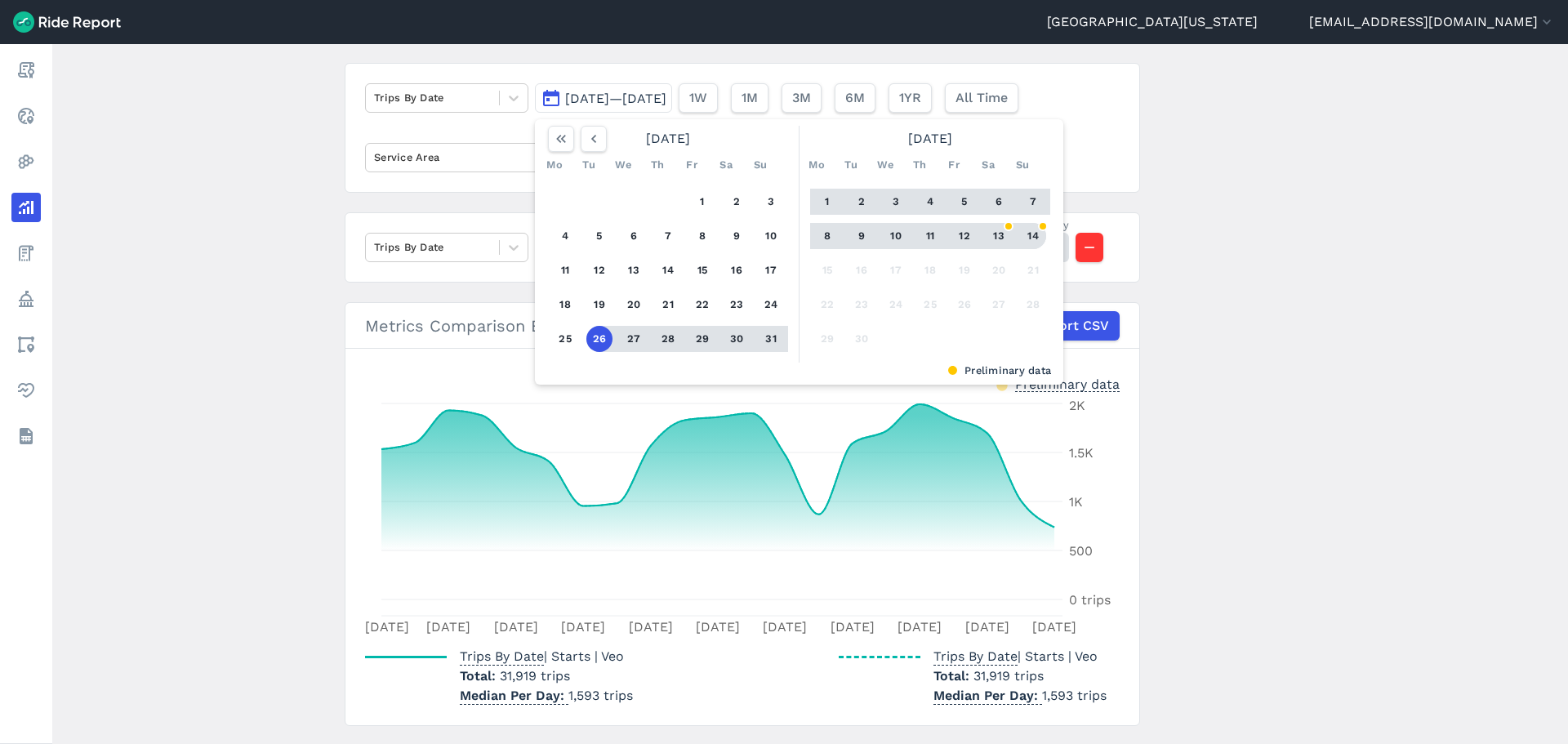
click at [1034, 232] on button "14" at bounding box center [1033, 236] width 26 height 26
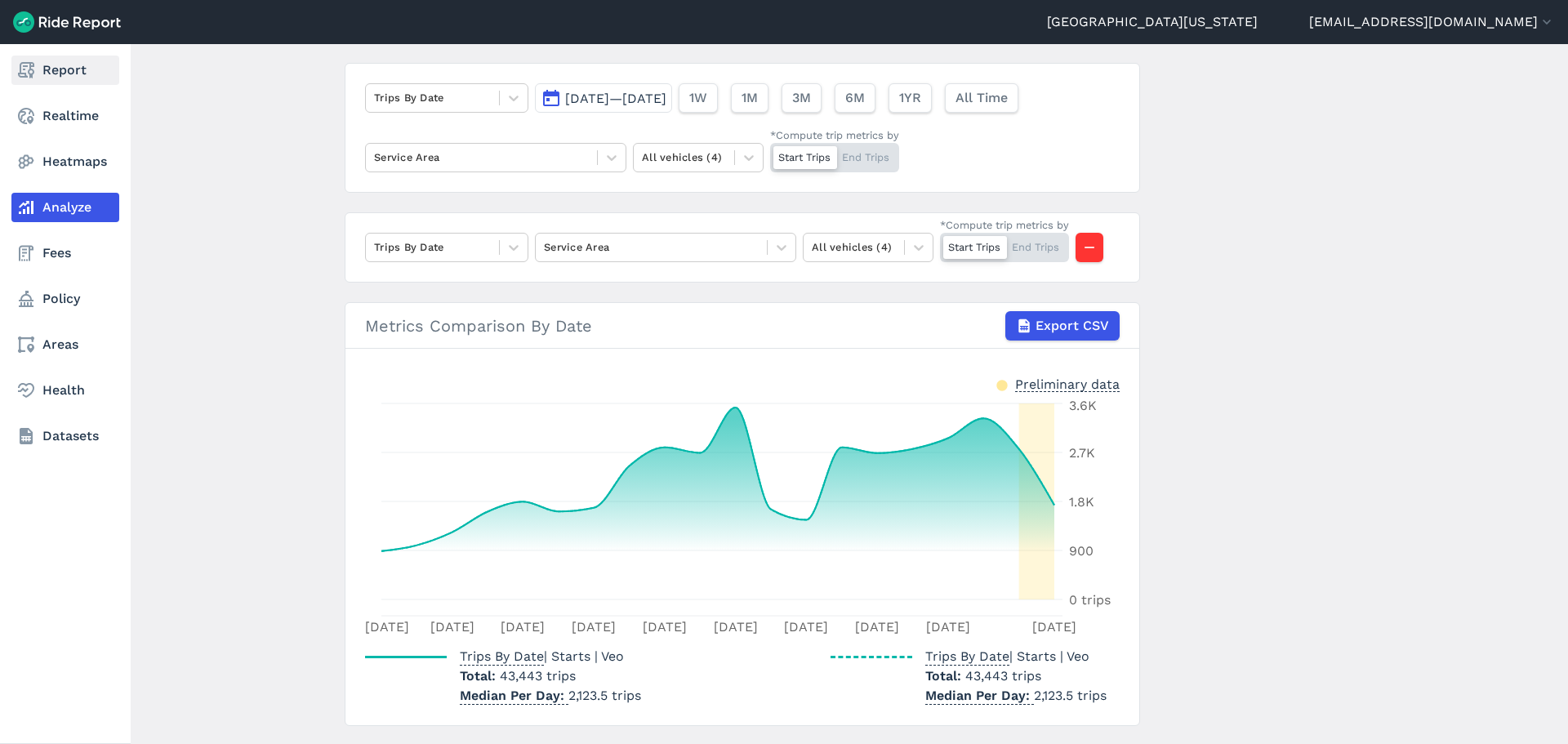
click at [91, 66] on link "Report" at bounding box center [65, 70] width 108 height 29
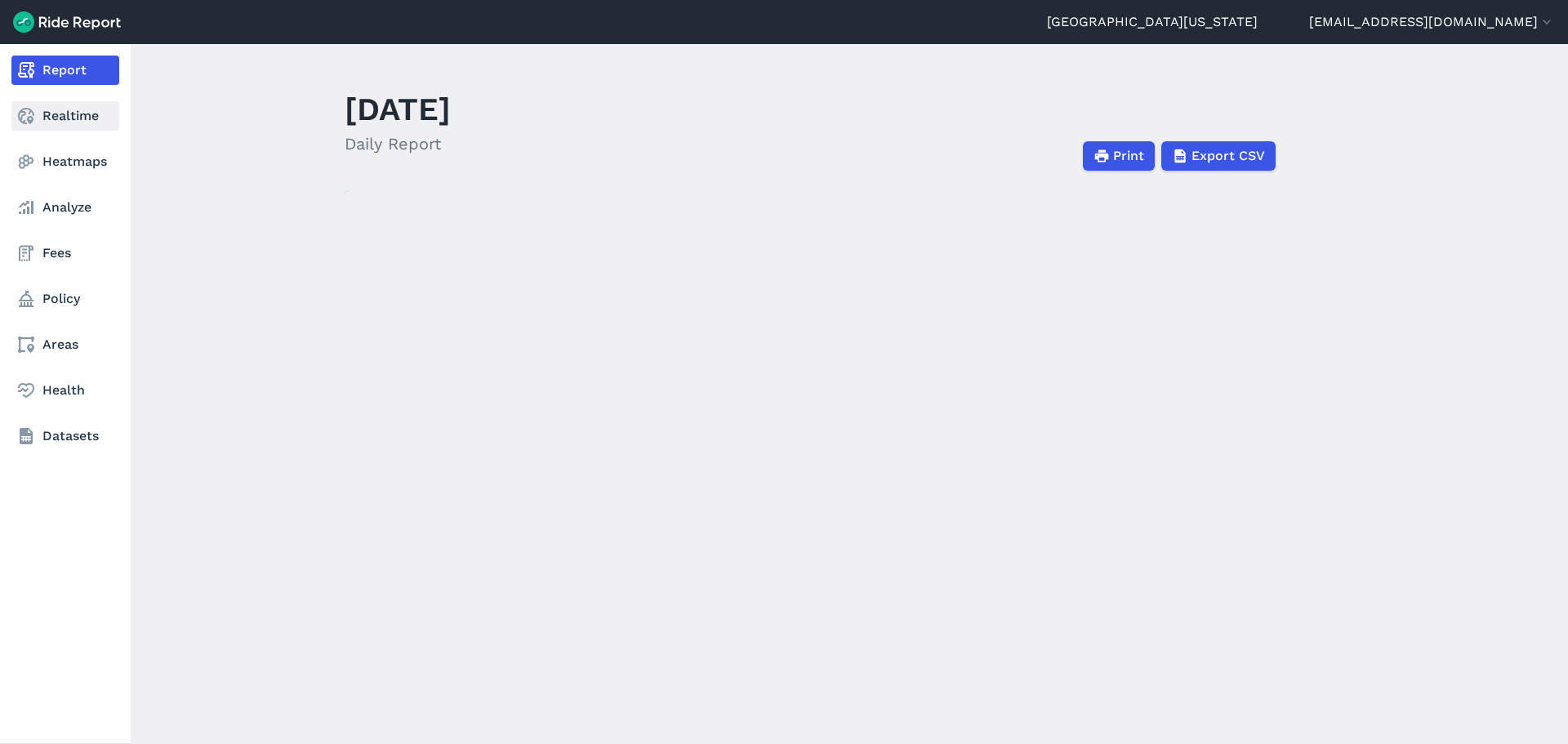
click at [63, 121] on link "Realtime" at bounding box center [65, 116] width 108 height 29
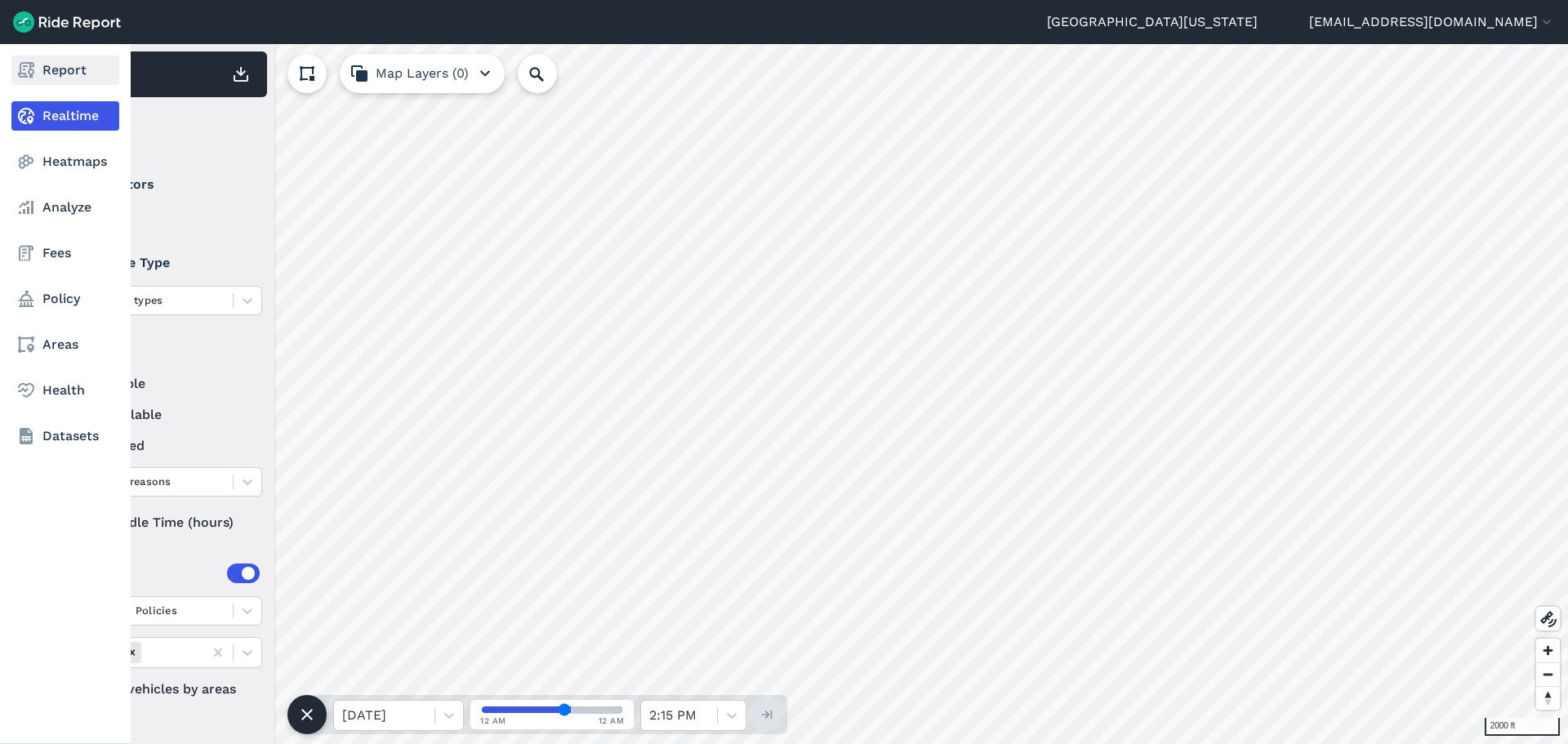
click at [46, 82] on link "Report" at bounding box center [65, 70] width 108 height 29
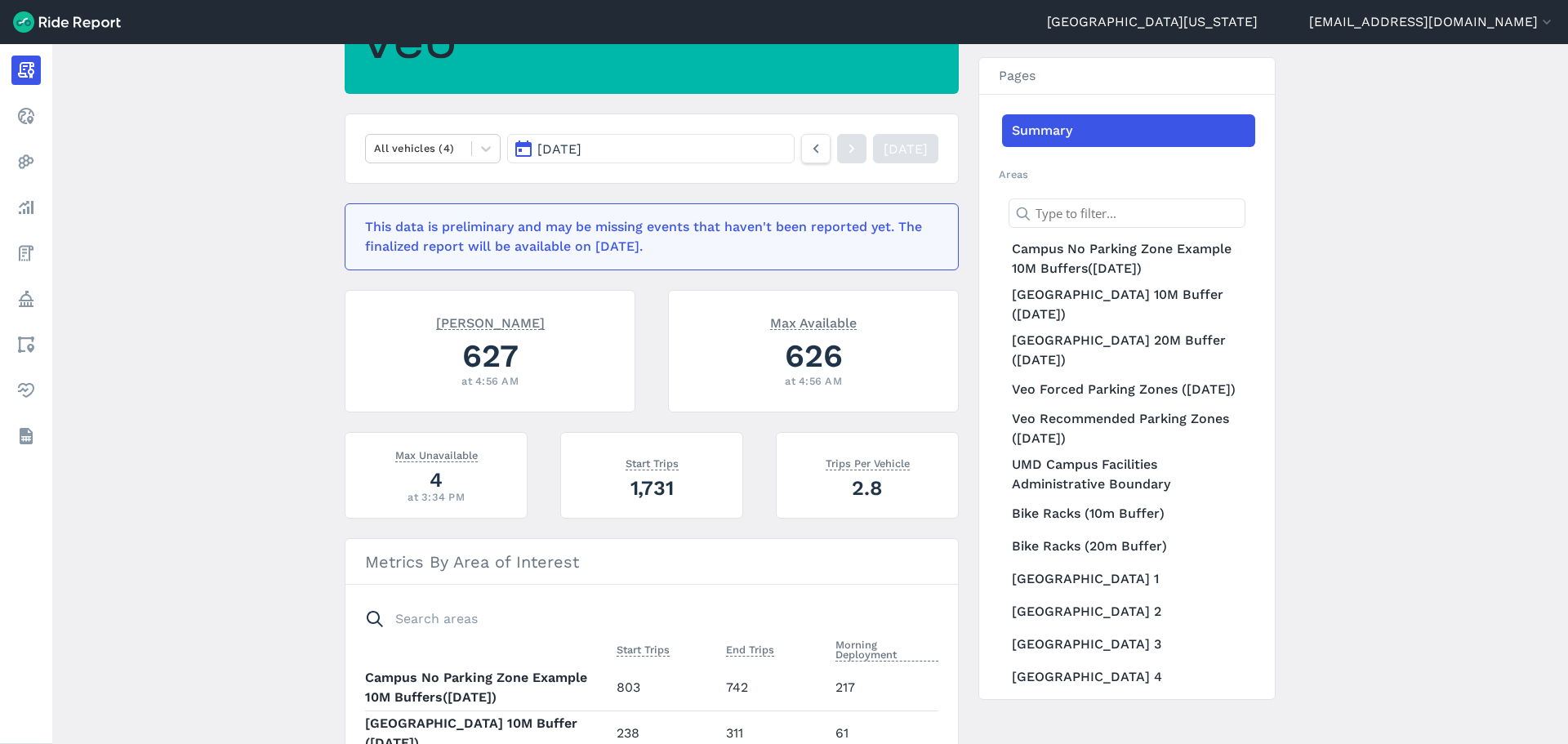
scroll to position [164, 0]
